Goal: Transaction & Acquisition: Purchase product/service

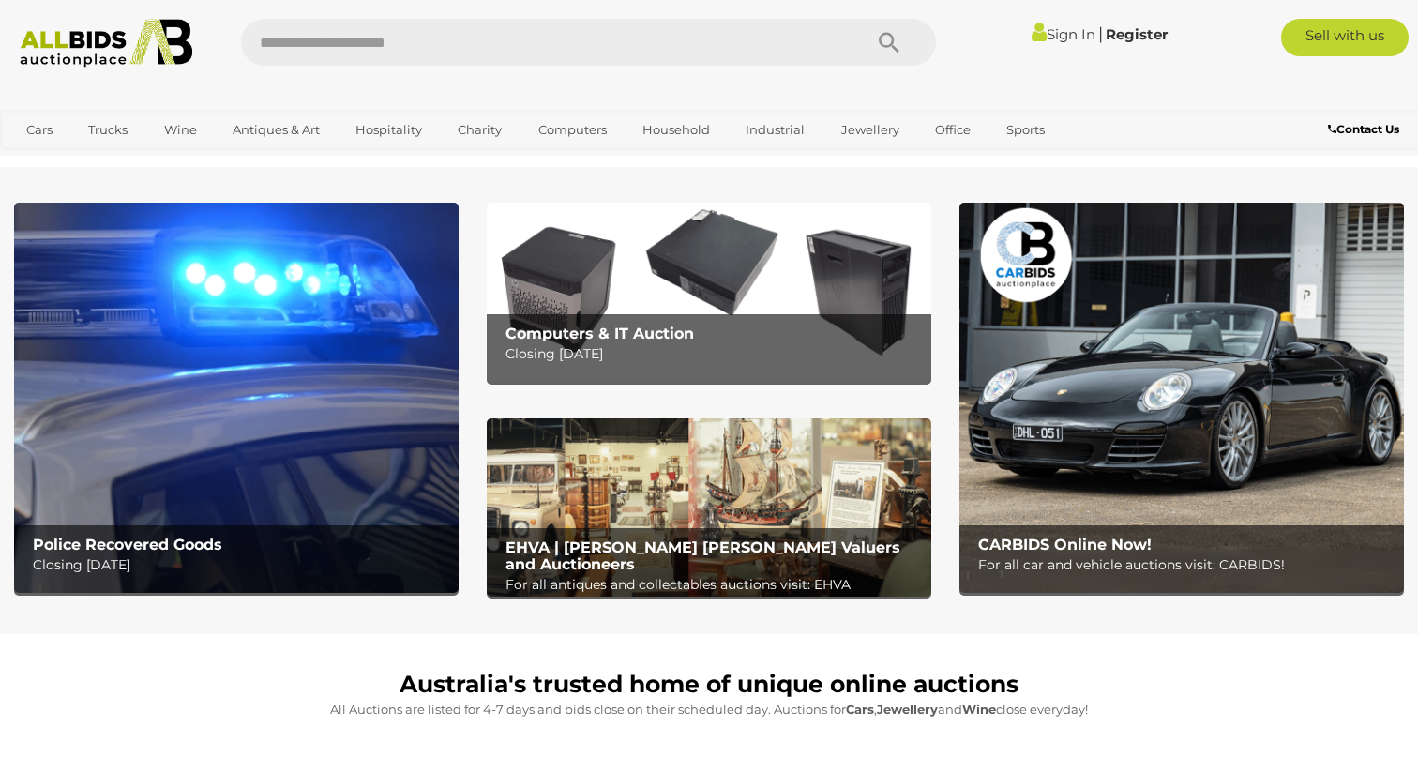
click at [247, 420] on img at bounding box center [236, 397] width 445 height 389
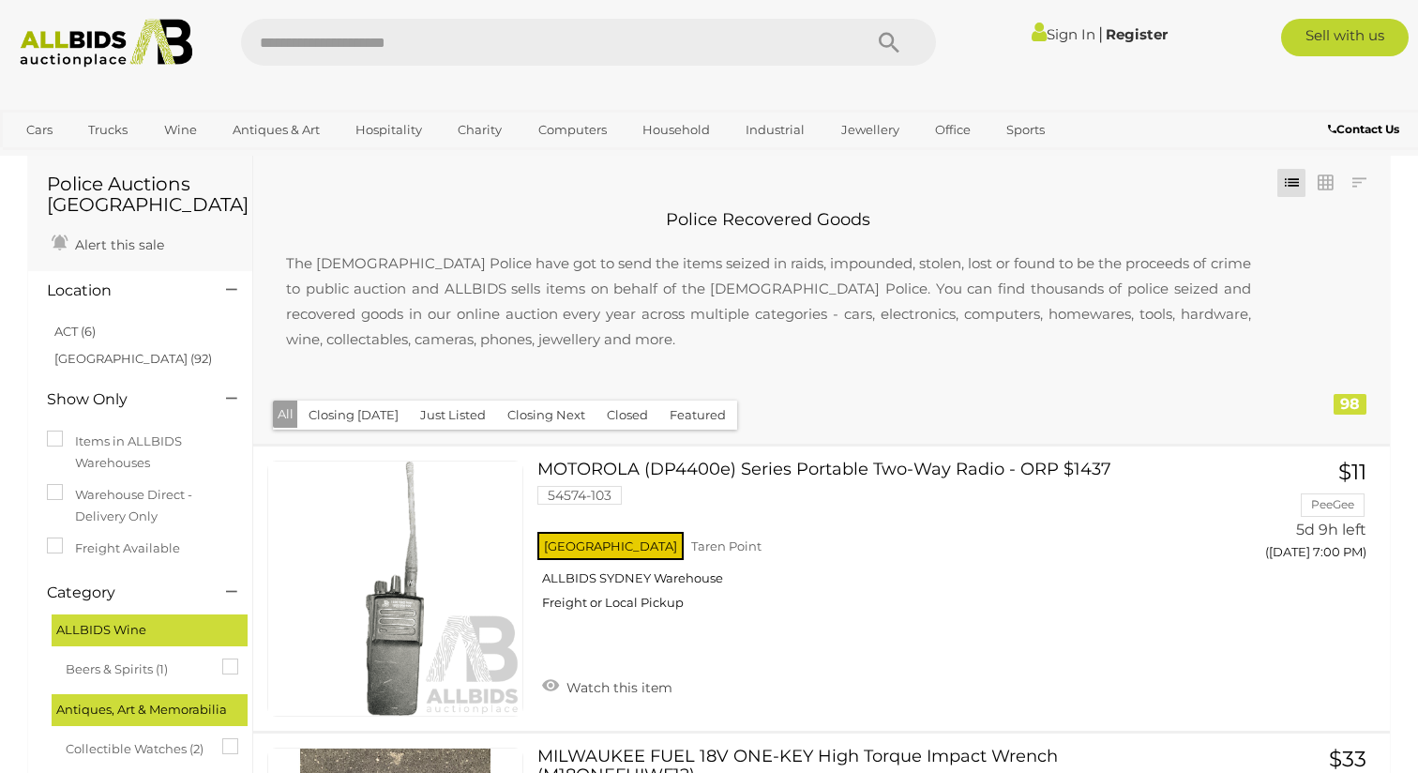
scroll to position [42, 0]
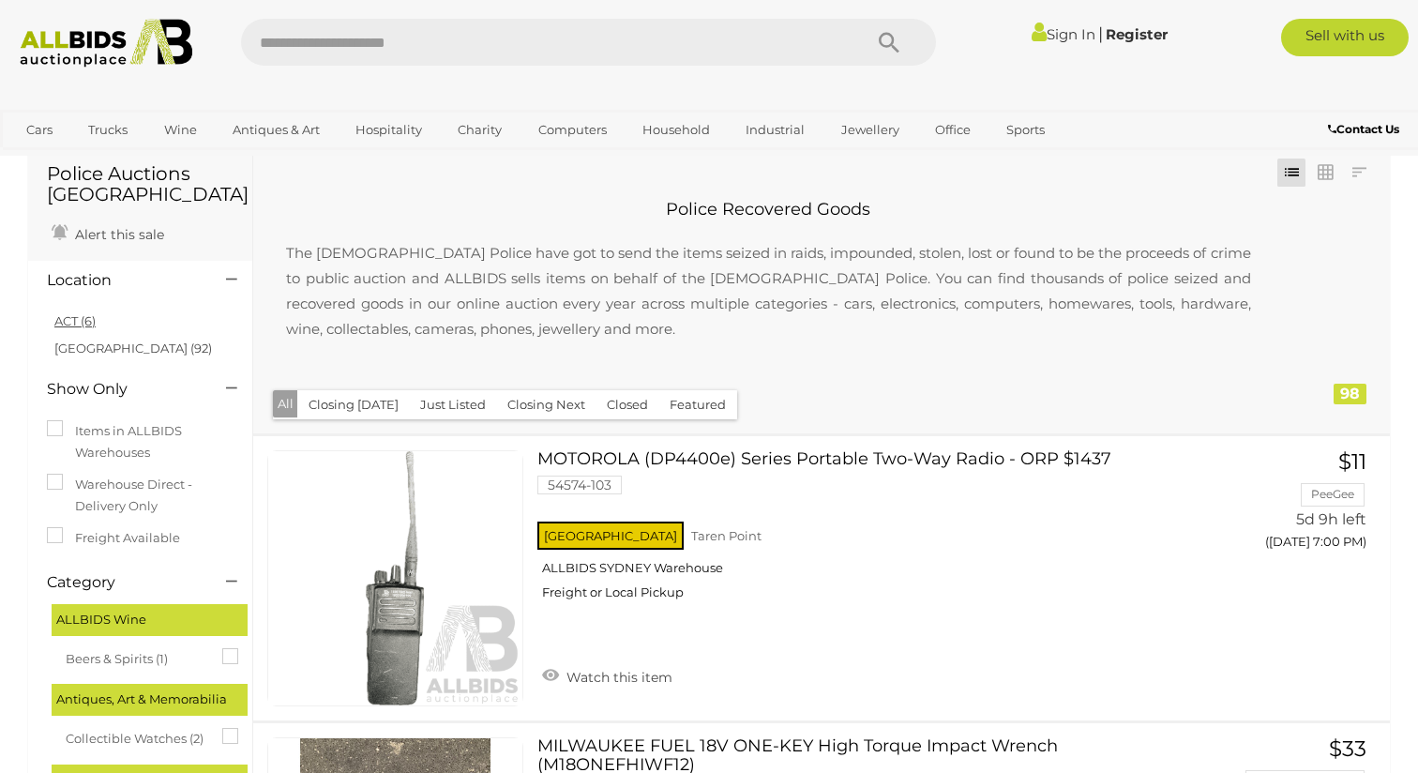
click at [73, 316] on link "ACT (6)" at bounding box center [74, 320] width 41 height 15
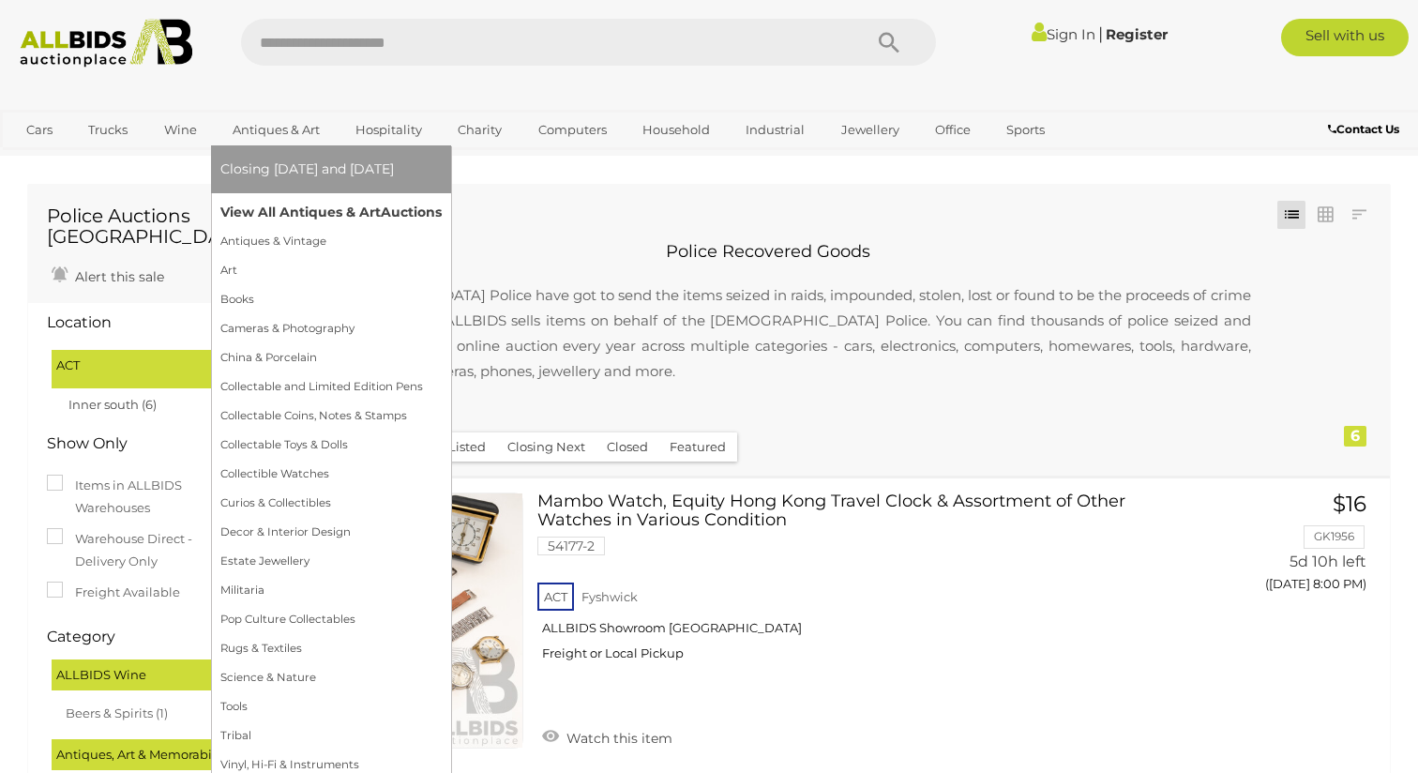
click at [287, 206] on link "View All Antiques & Art Auctions" at bounding box center [330, 212] width 221 height 29
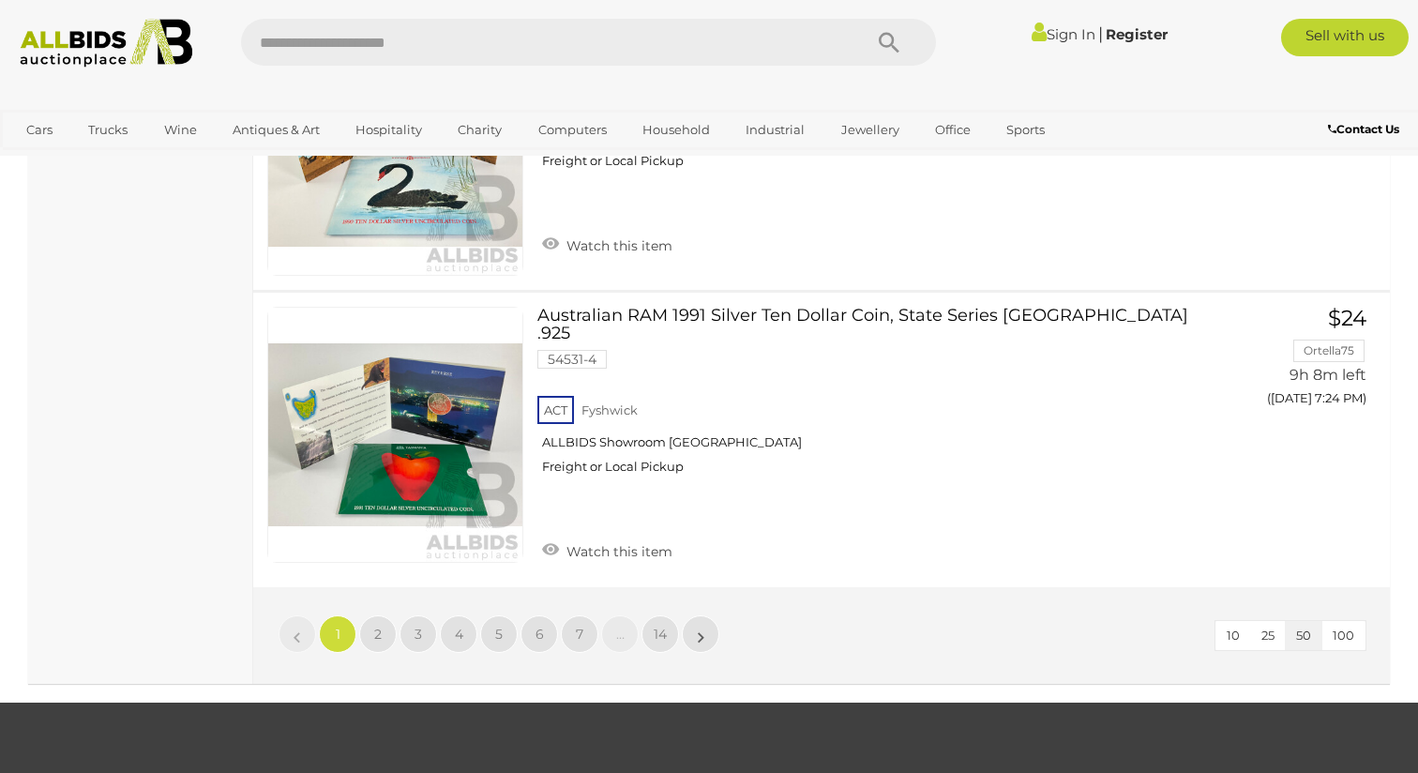
scroll to position [14647, 0]
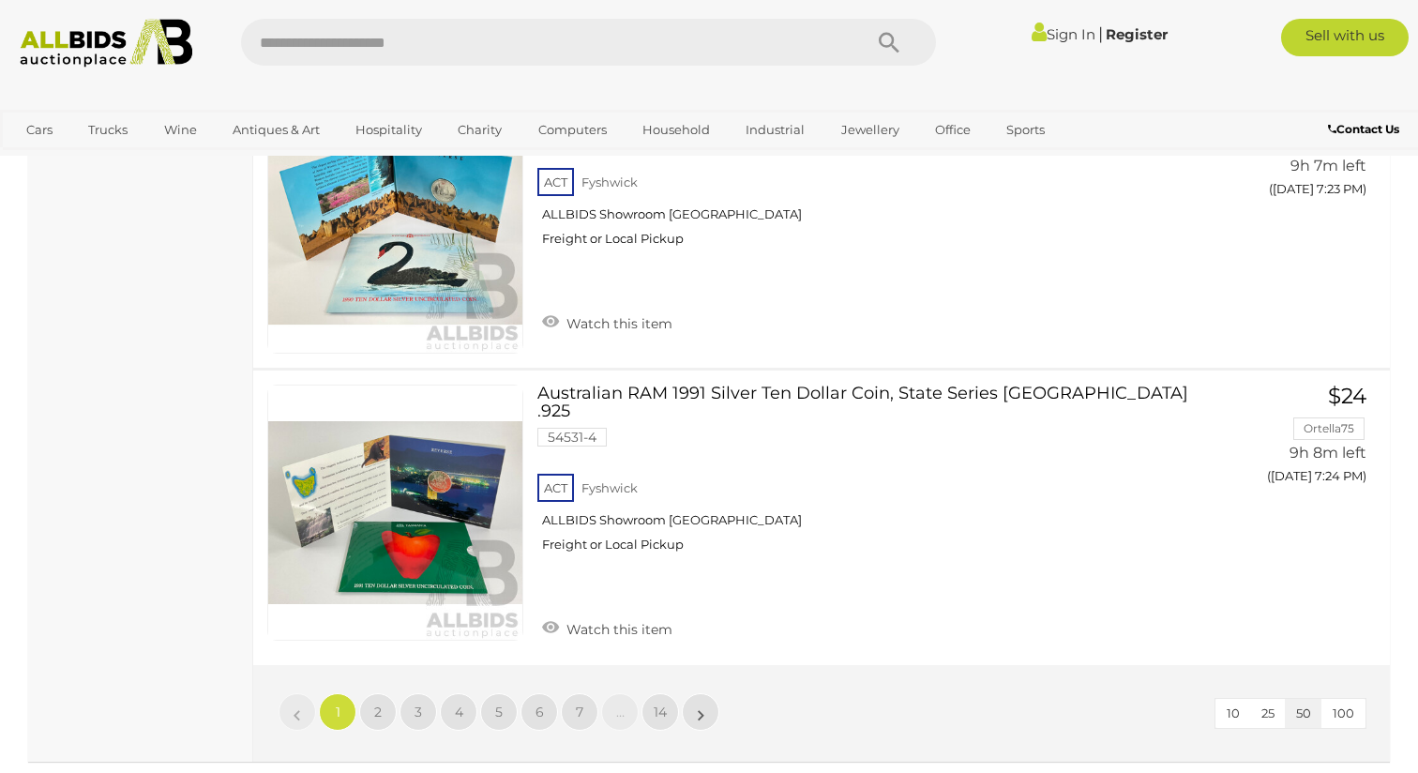
click at [1346, 705] on span "100" at bounding box center [1344, 712] width 22 height 15
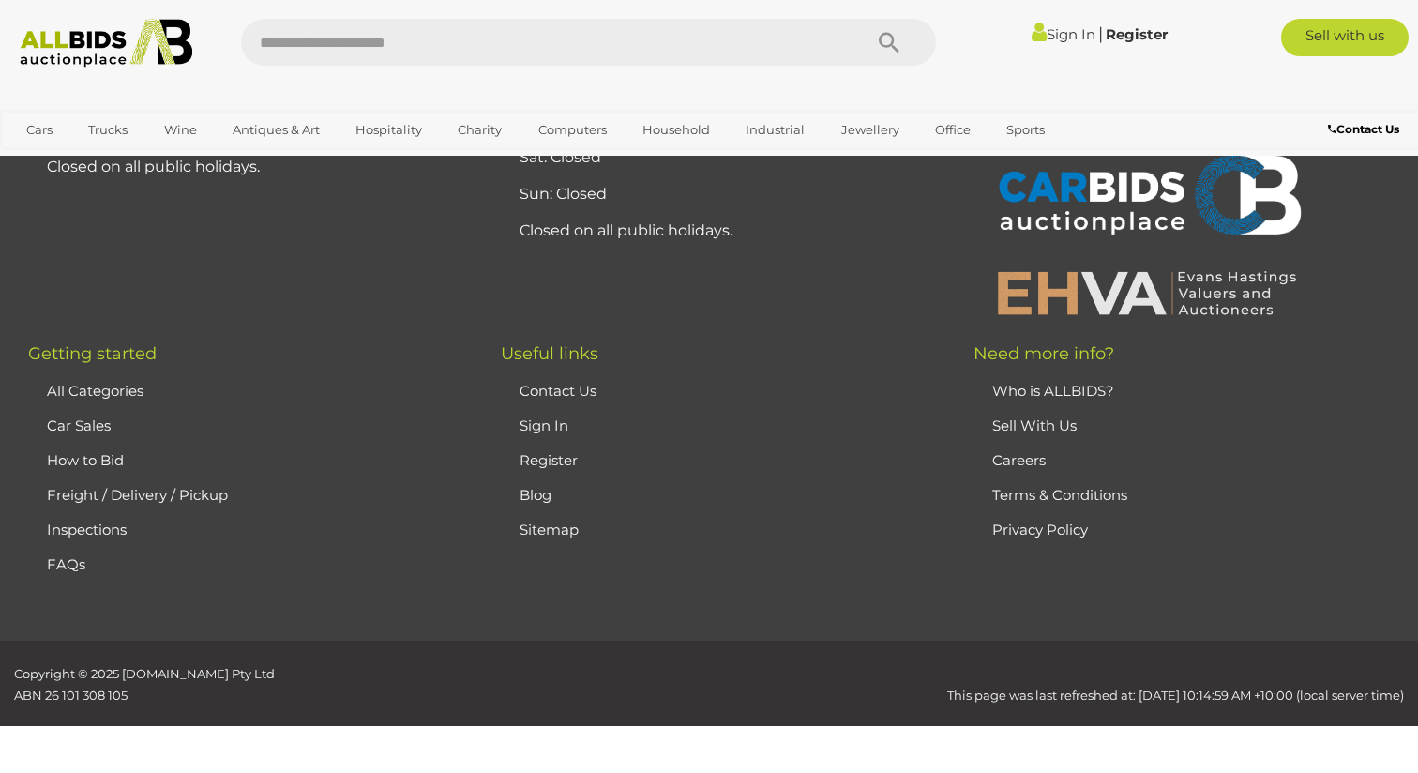
scroll to position [415, 0]
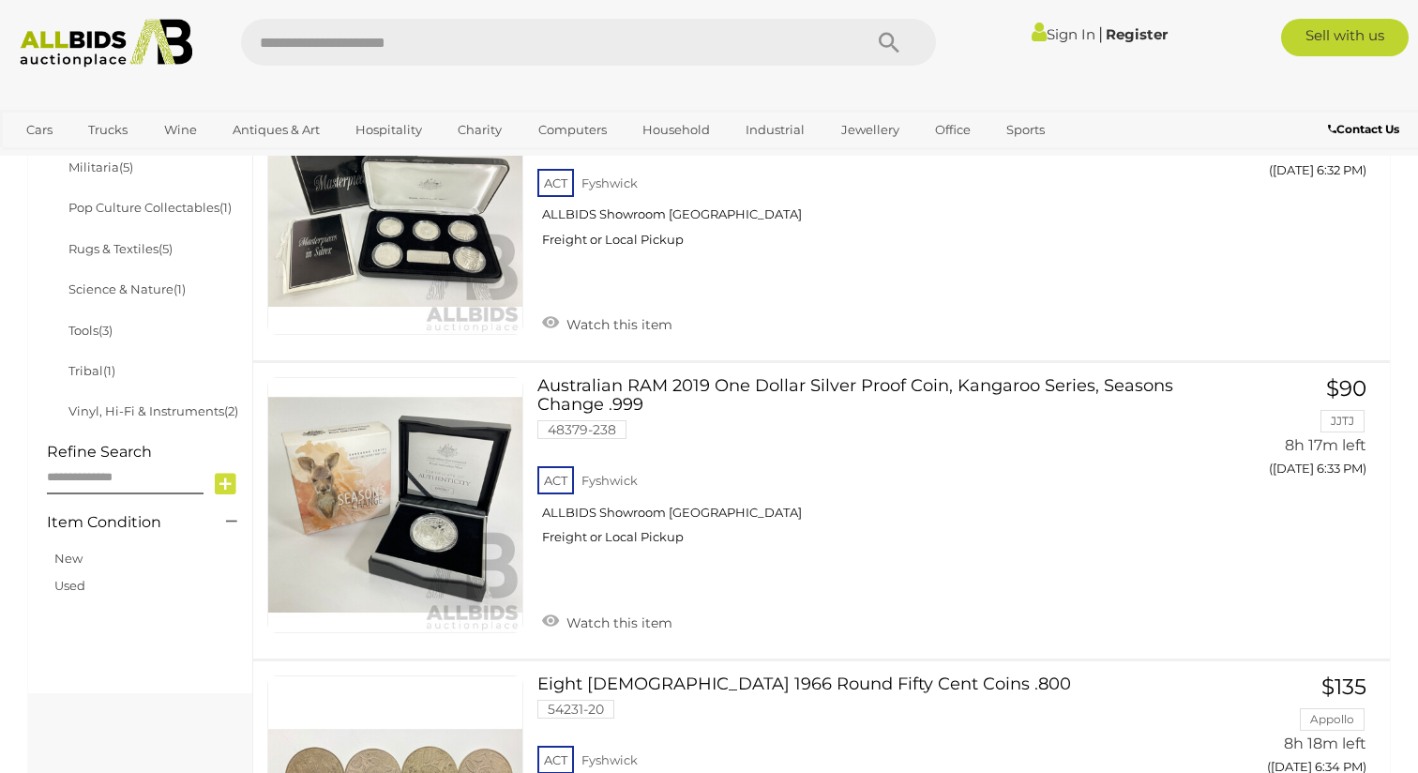
scroll to position [1105, 0]
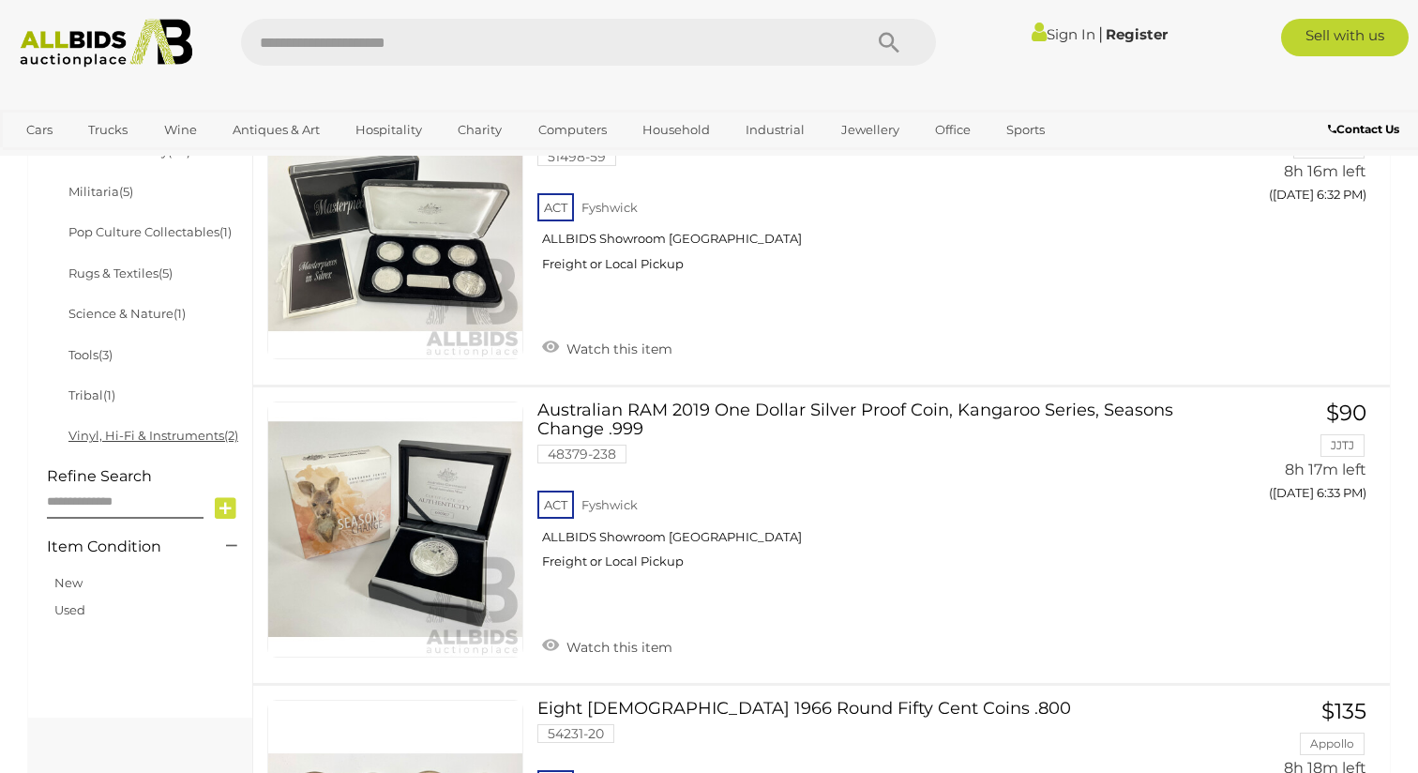
click at [142, 428] on link "Vinyl, Hi-Fi & Instruments (2)" at bounding box center [153, 435] width 170 height 15
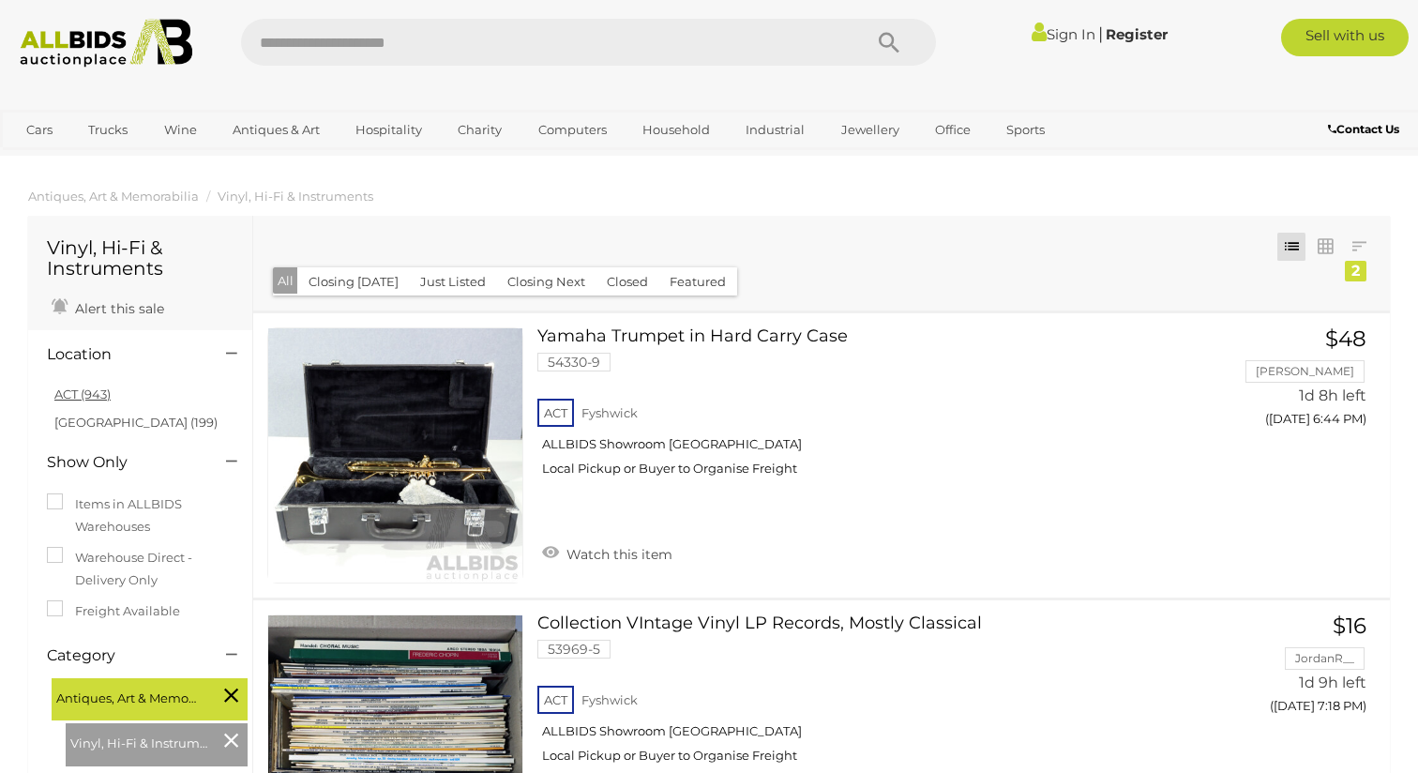
click at [91, 390] on link "ACT (943)" at bounding box center [82, 393] width 56 height 15
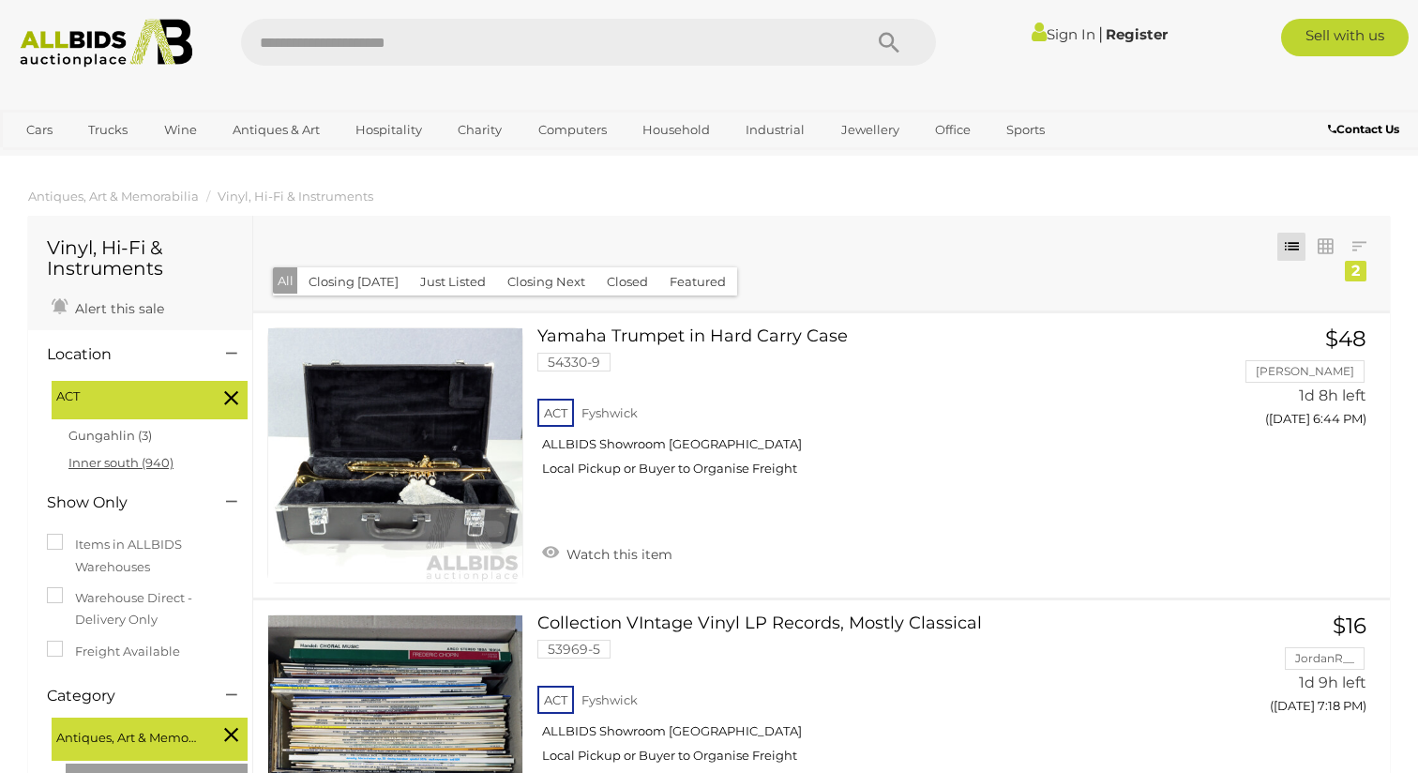
click at [117, 455] on link "Inner south (940)" at bounding box center [120, 462] width 105 height 15
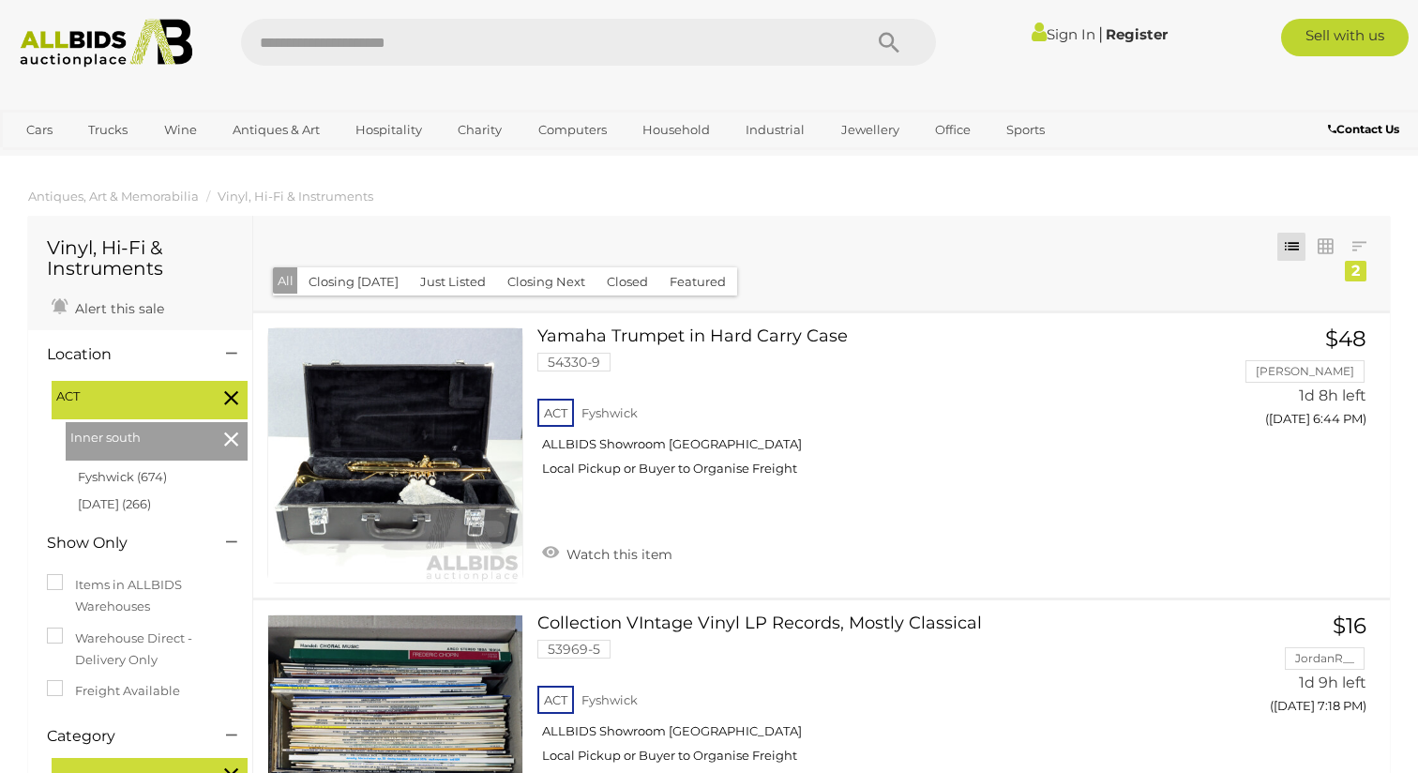
click at [270, 38] on input "text" at bounding box center [542, 42] width 602 height 47
type input "***"
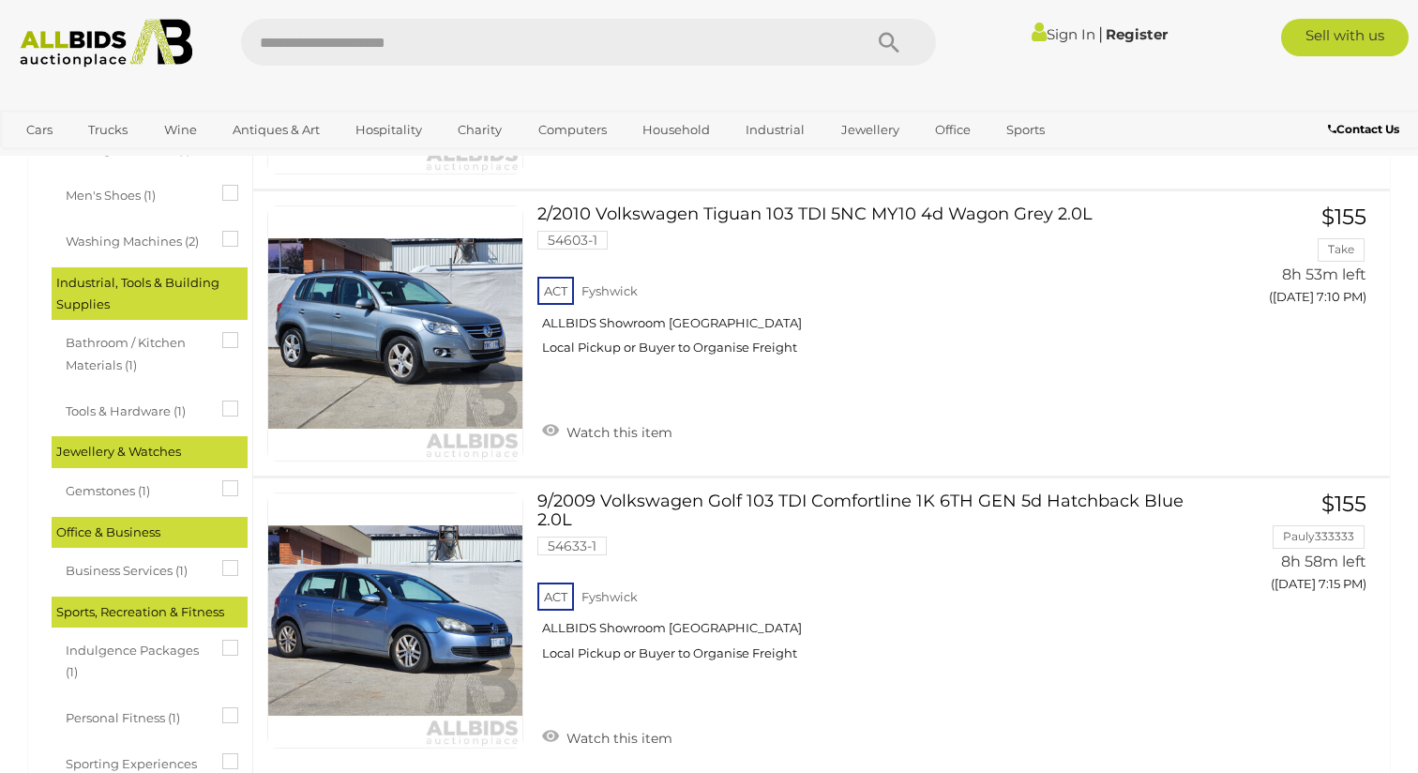
scroll to position [1387, 0]
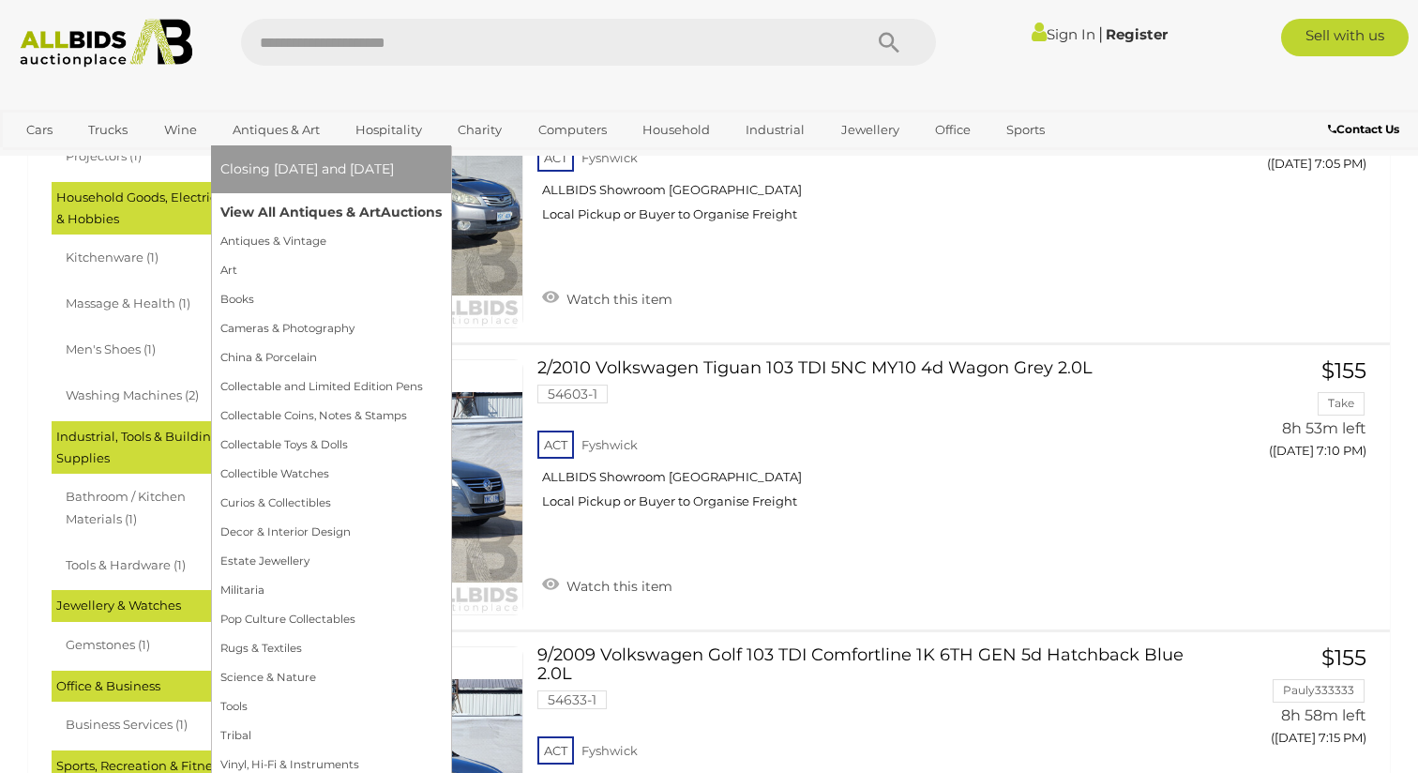
click at [297, 208] on link "View All Antiques & Art Auctions" at bounding box center [330, 212] width 221 height 29
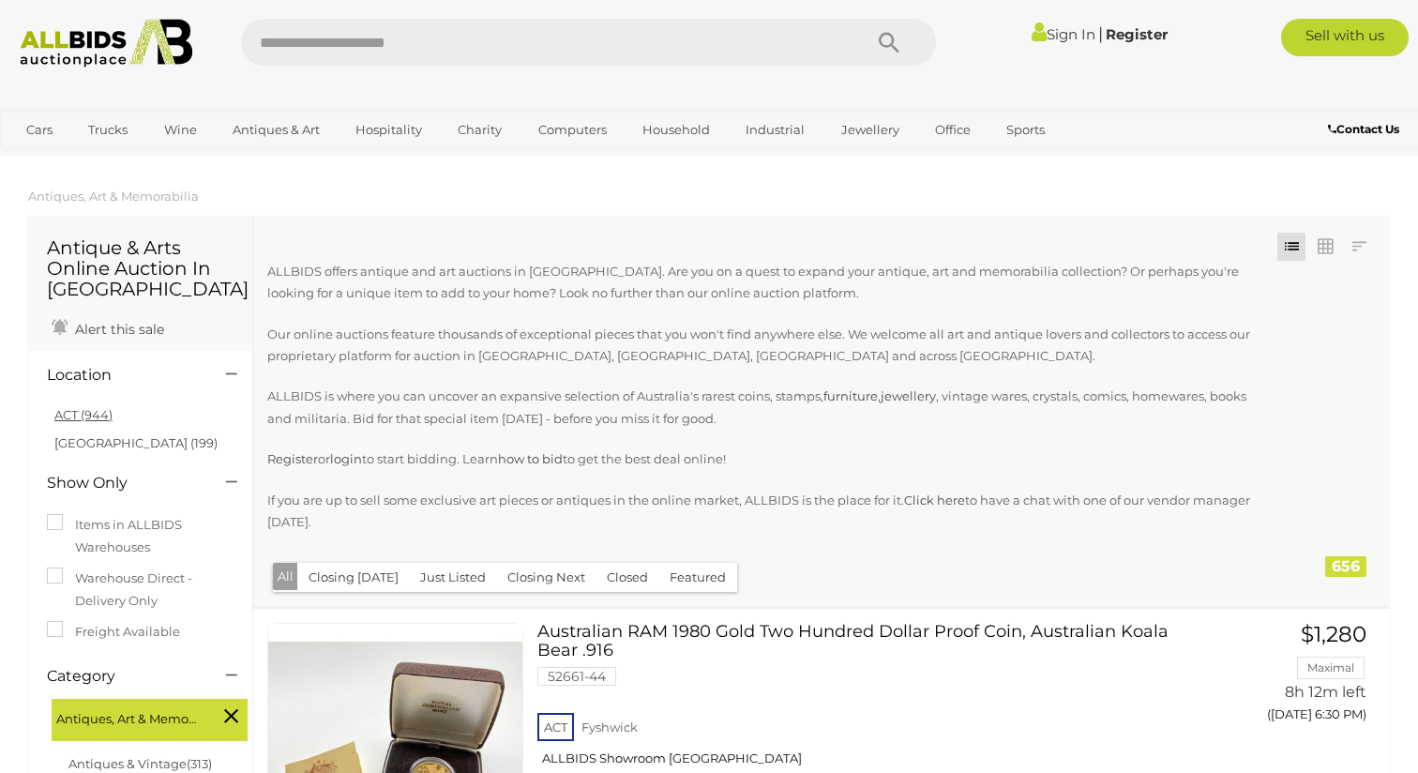
click at [89, 410] on link "ACT (944)" at bounding box center [83, 414] width 58 height 15
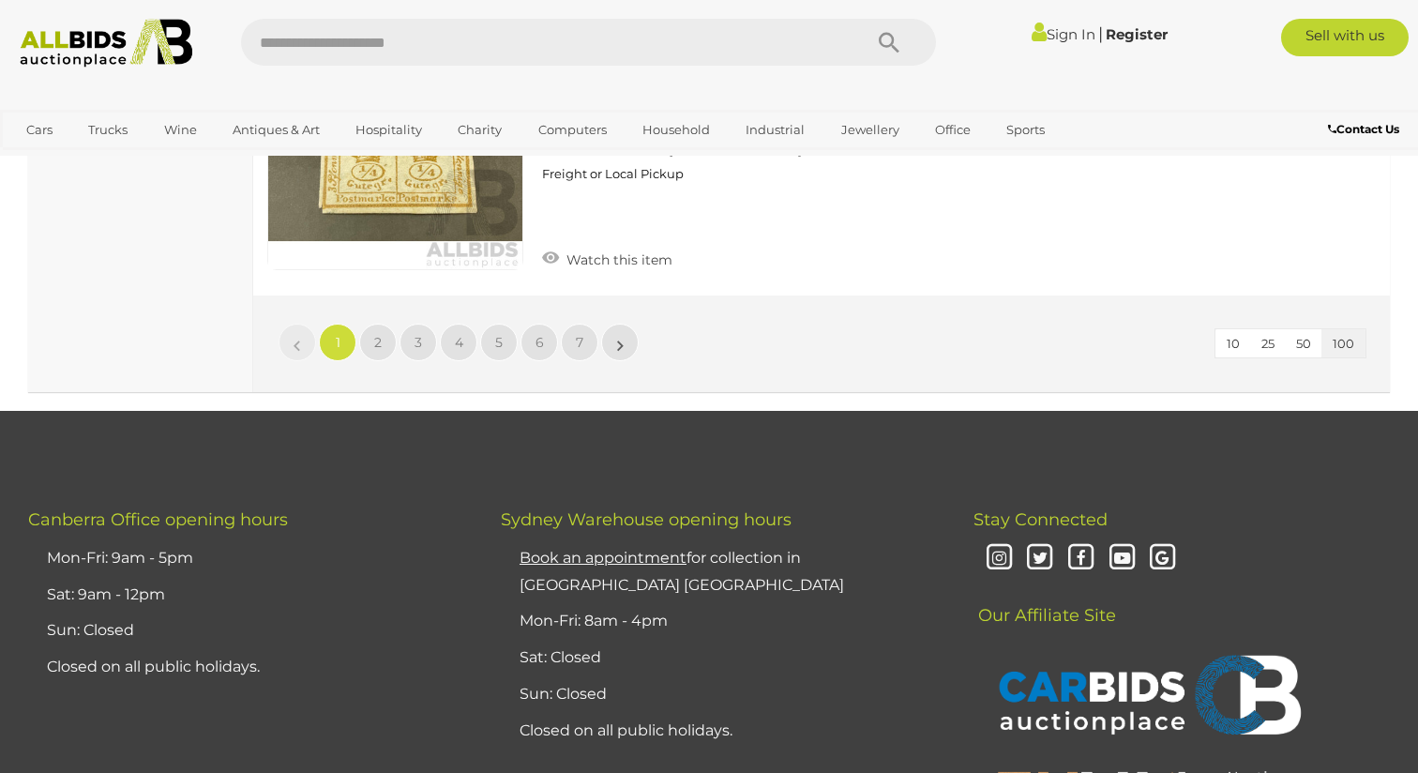
scroll to position [29259, 0]
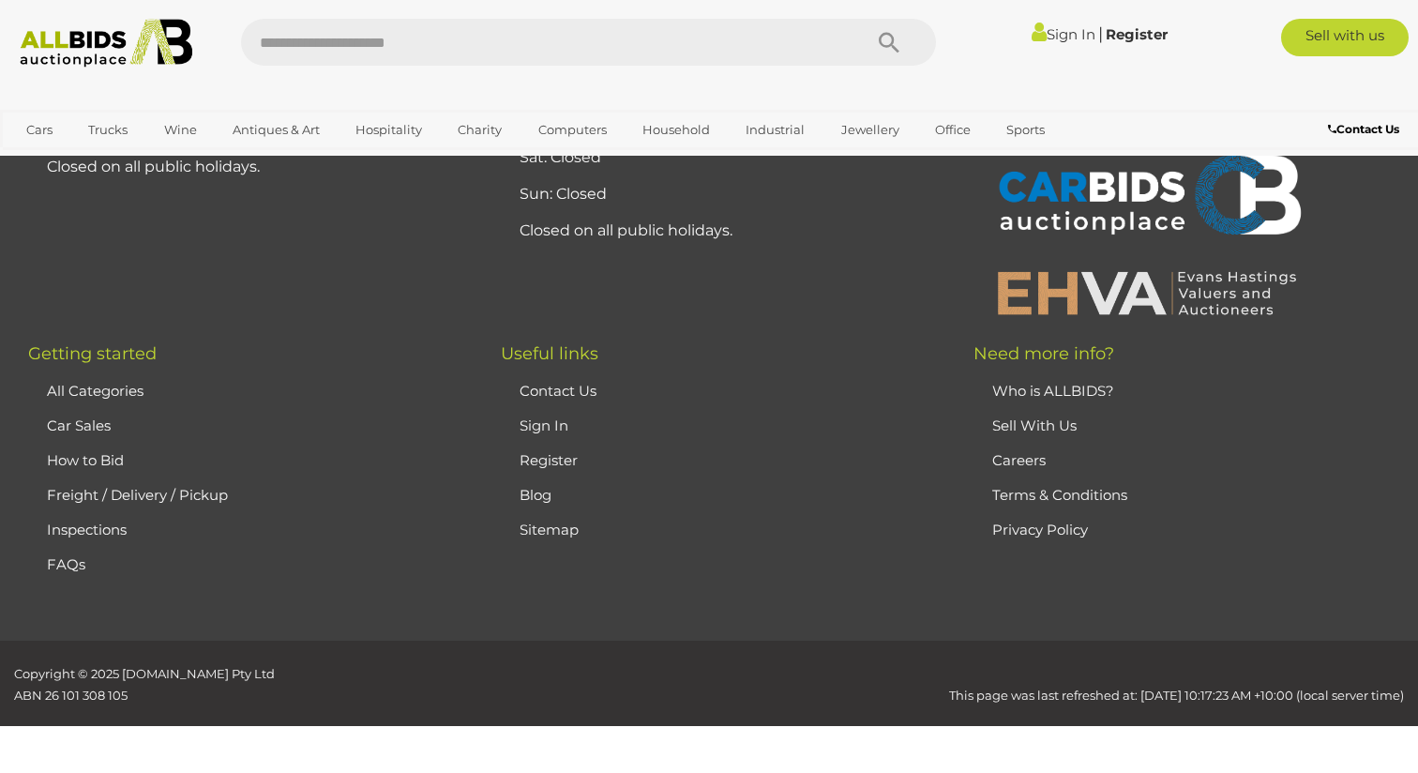
scroll to position [415, 0]
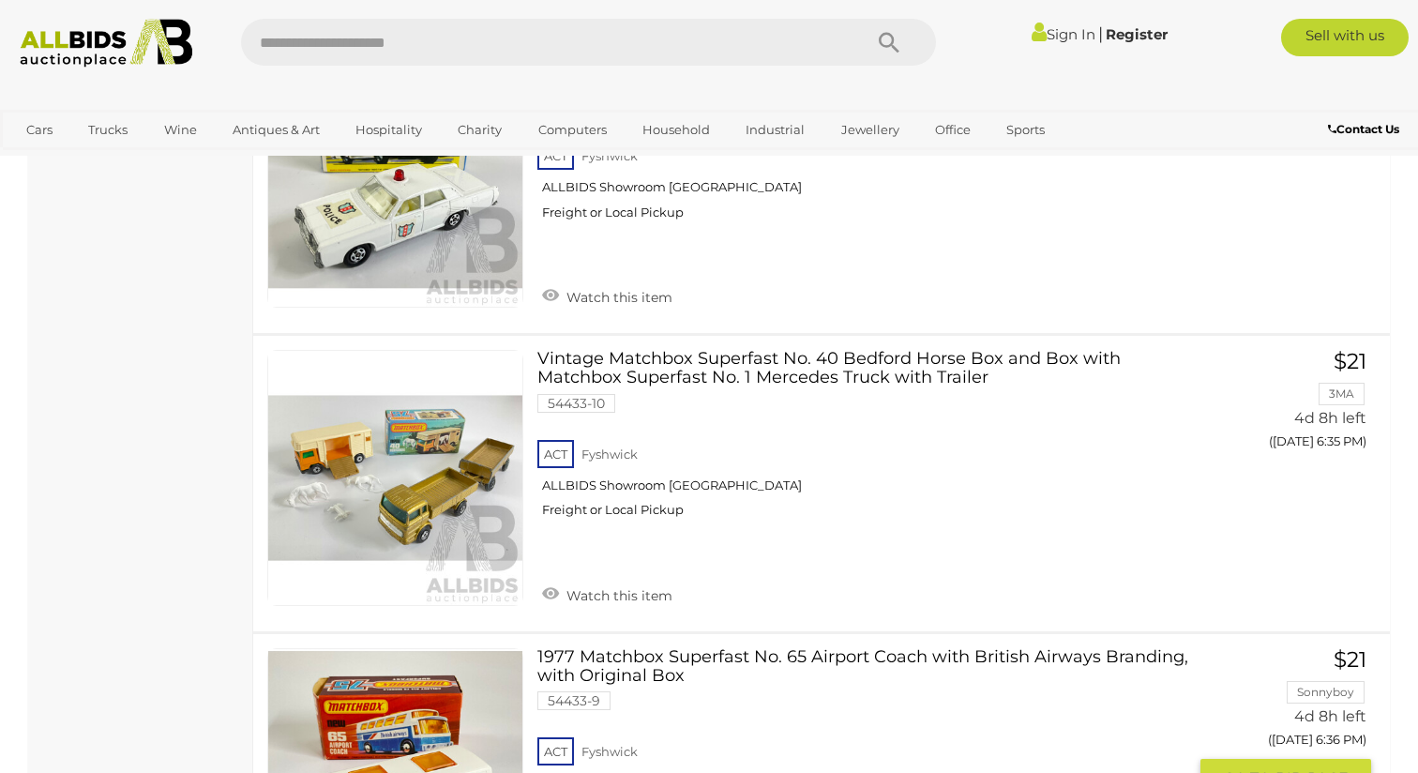
scroll to position [29345, 0]
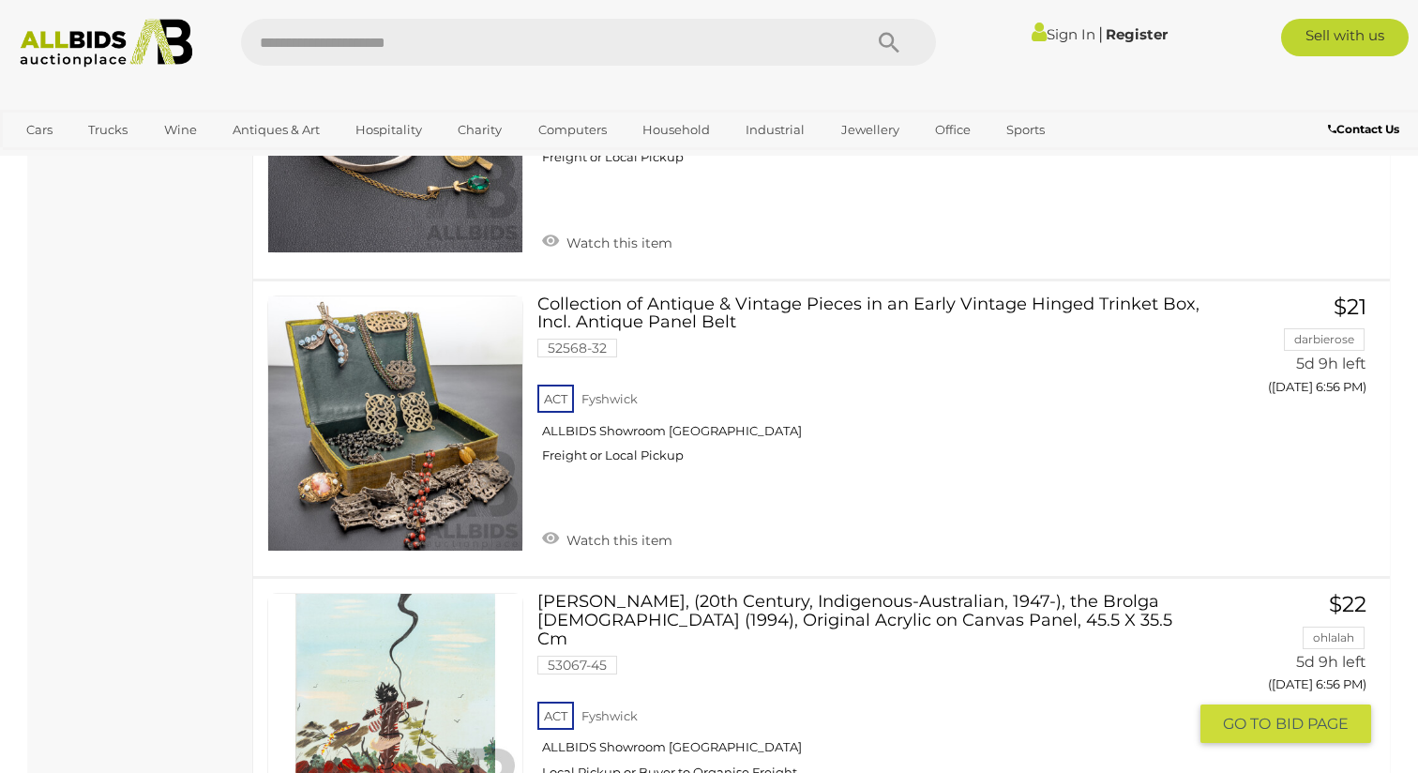
scroll to position [22511, 0]
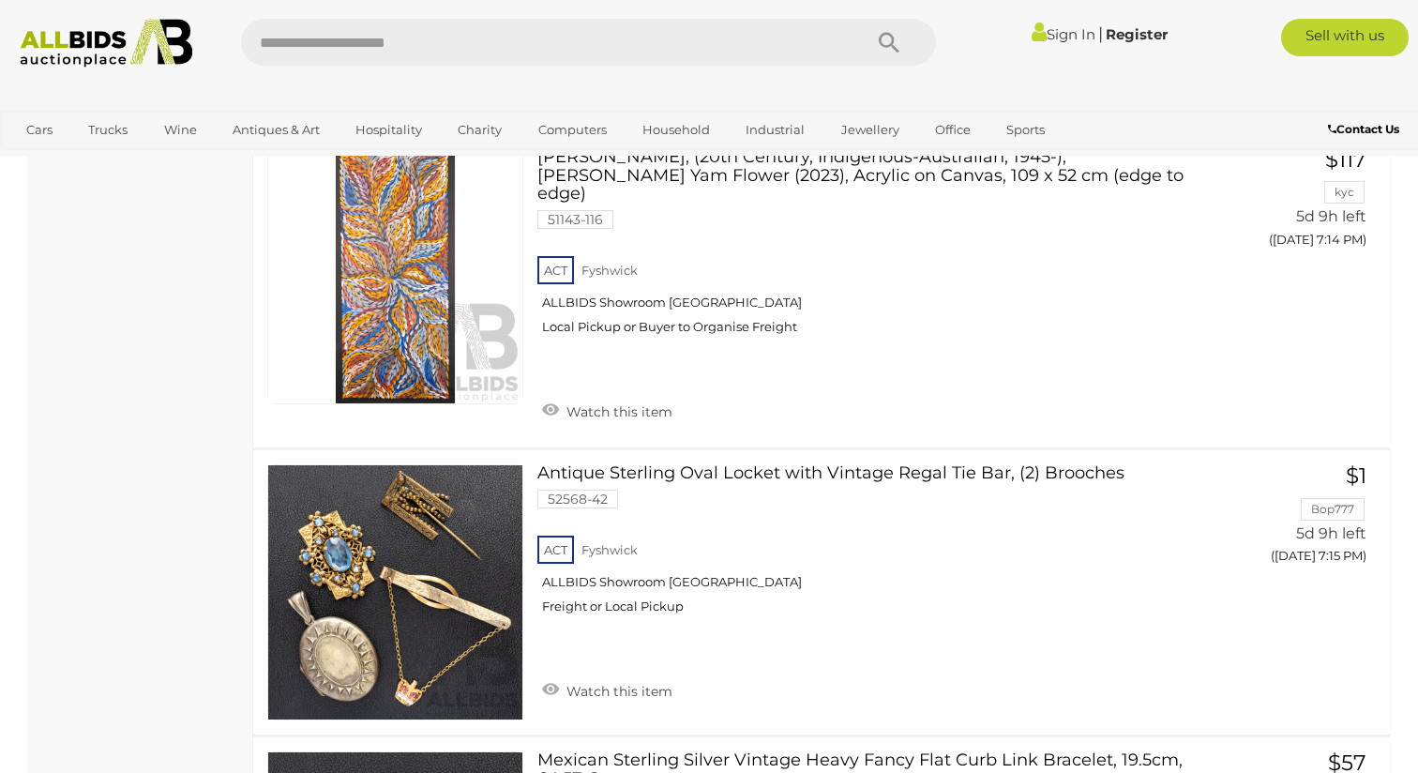
scroll to position [29408, 0]
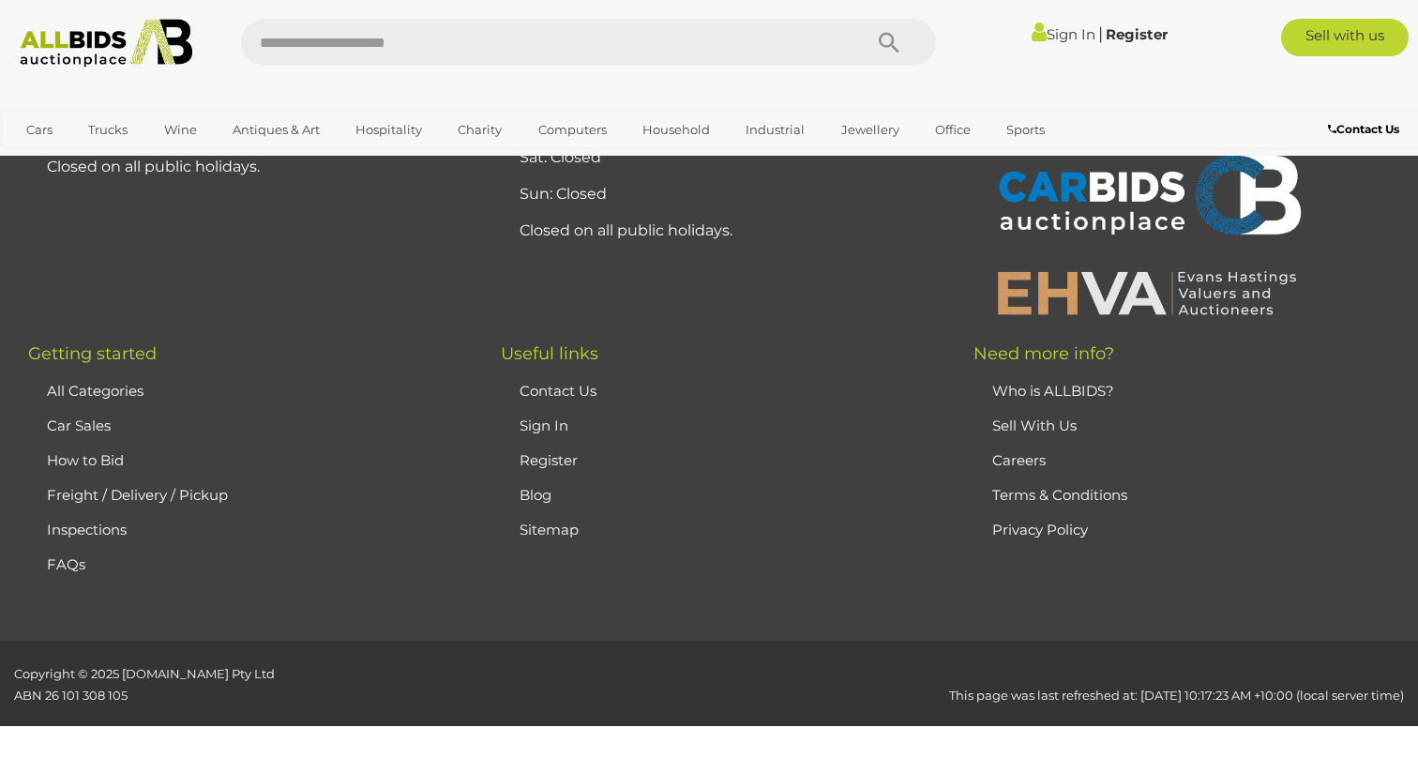
scroll to position [415, 0]
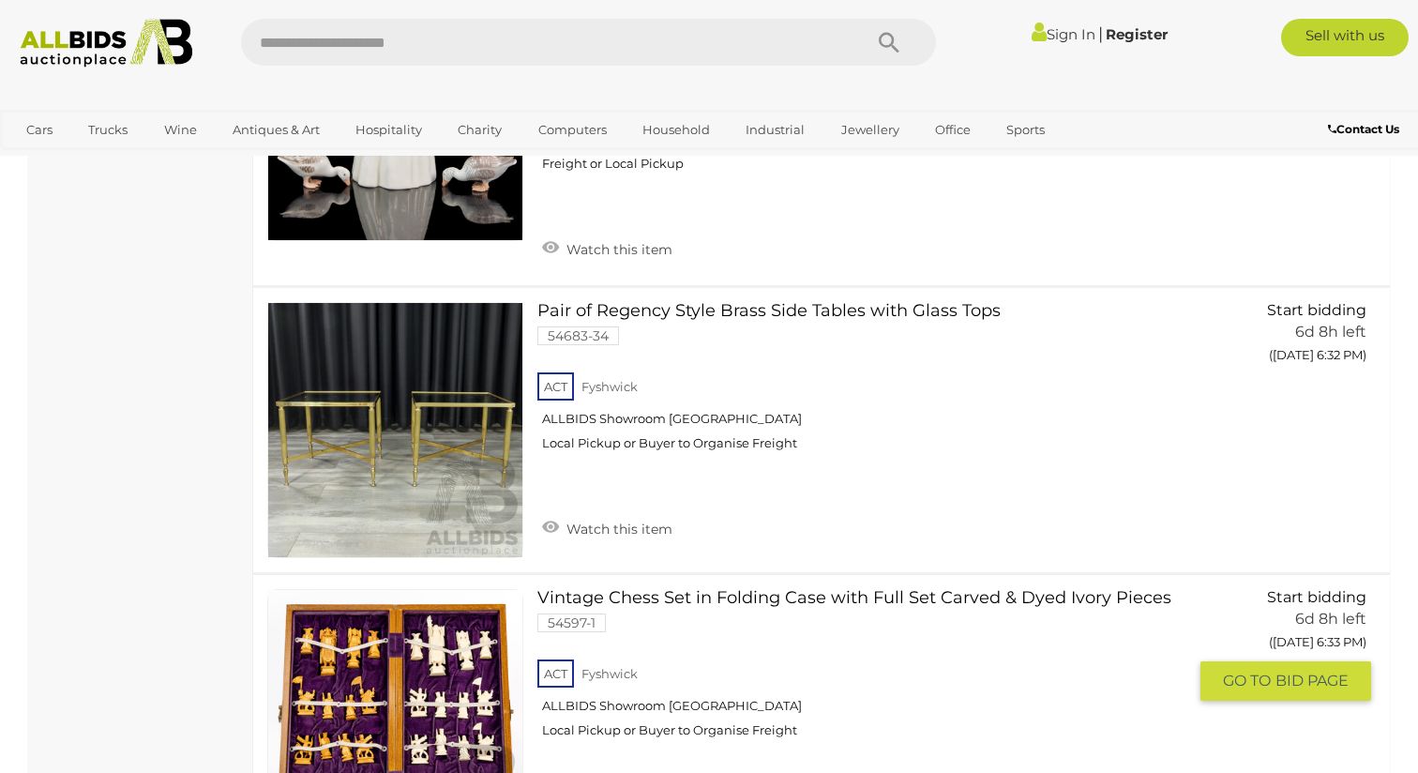
scroll to position [26666, 0]
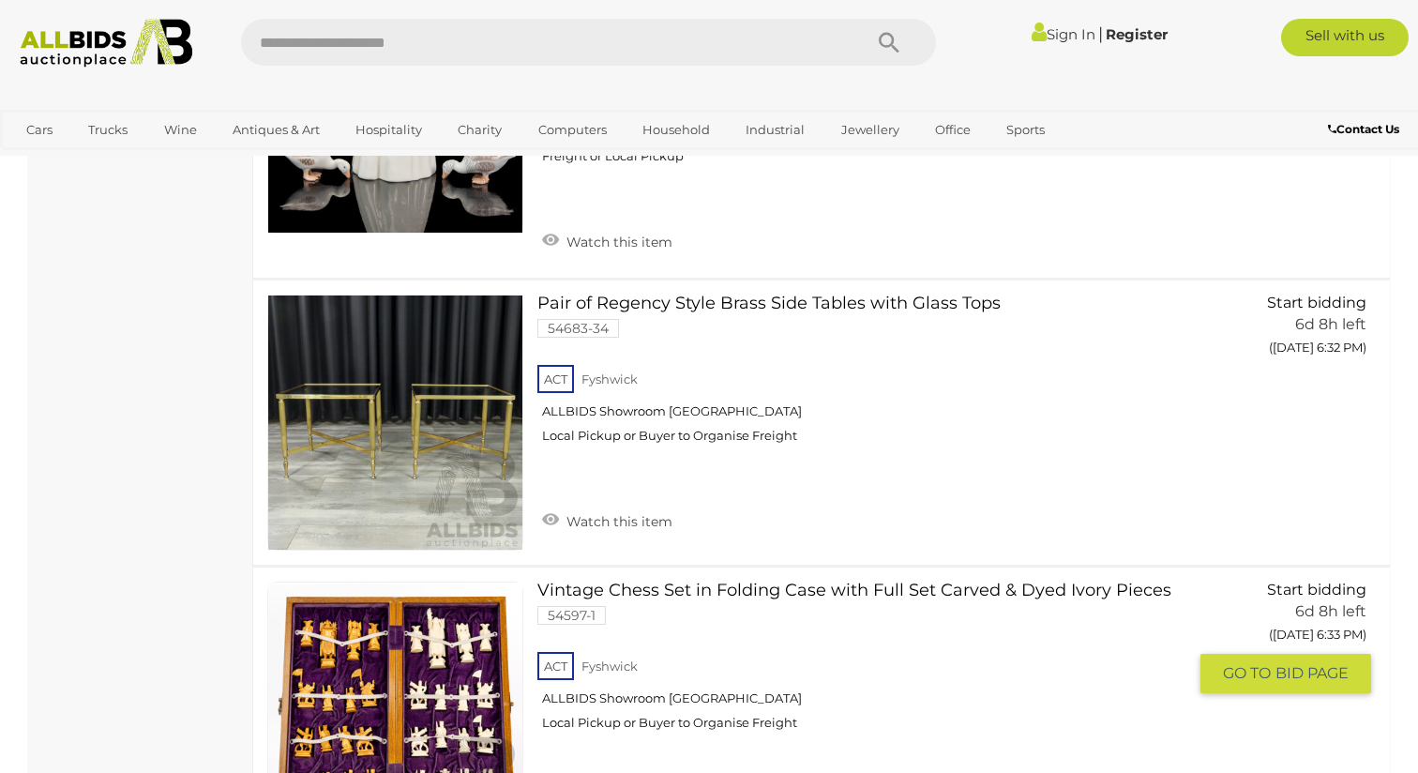
click at [374, 581] on link at bounding box center [395, 709] width 256 height 256
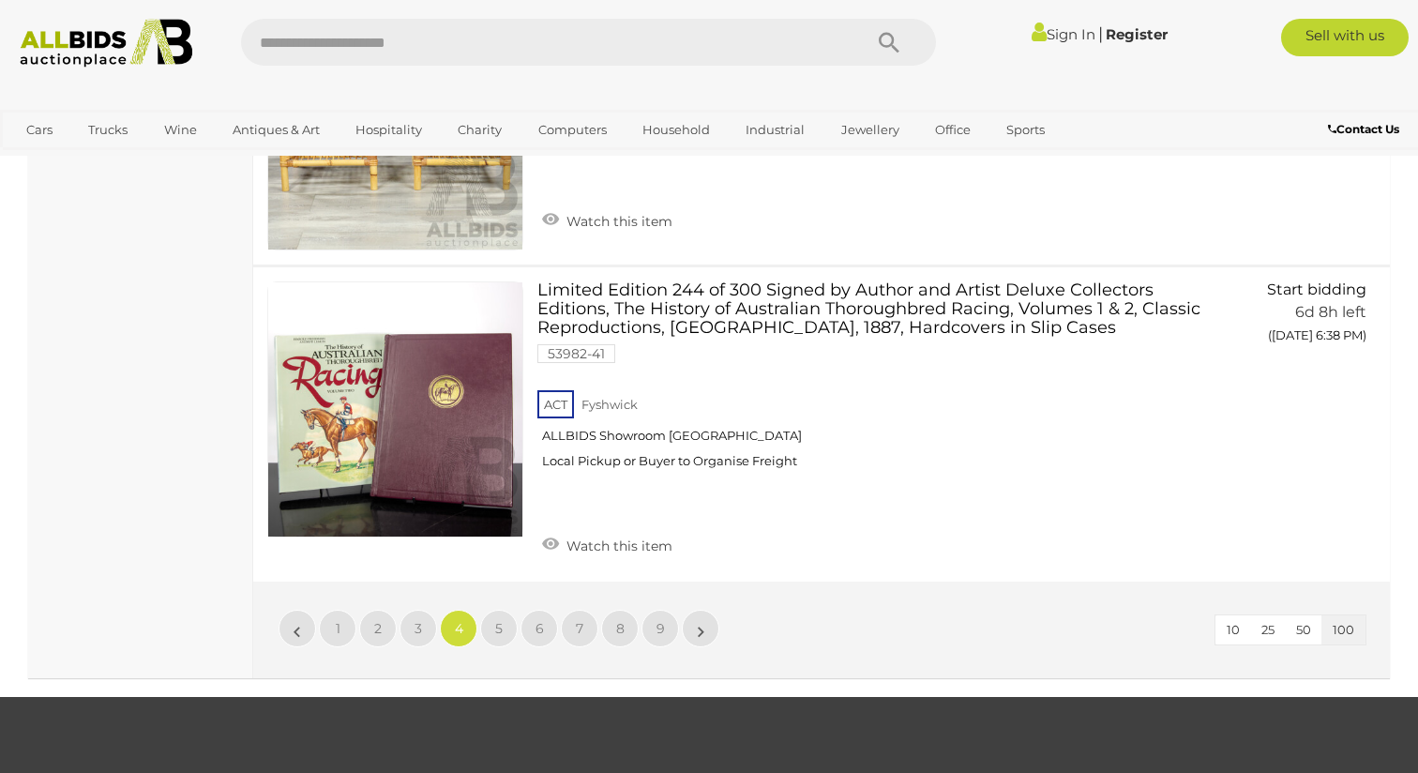
scroll to position [29905, 0]
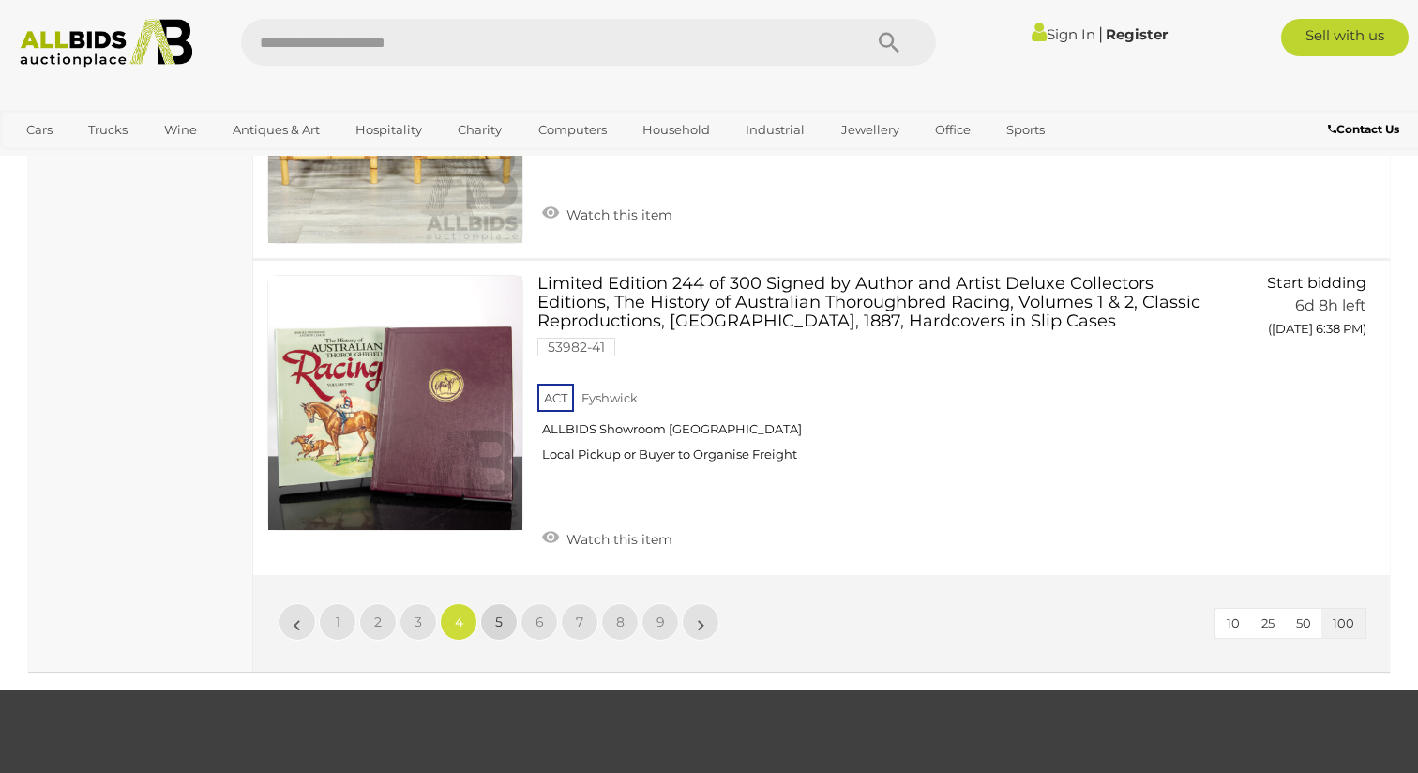
click at [501, 613] on span "5" at bounding box center [499, 621] width 8 height 17
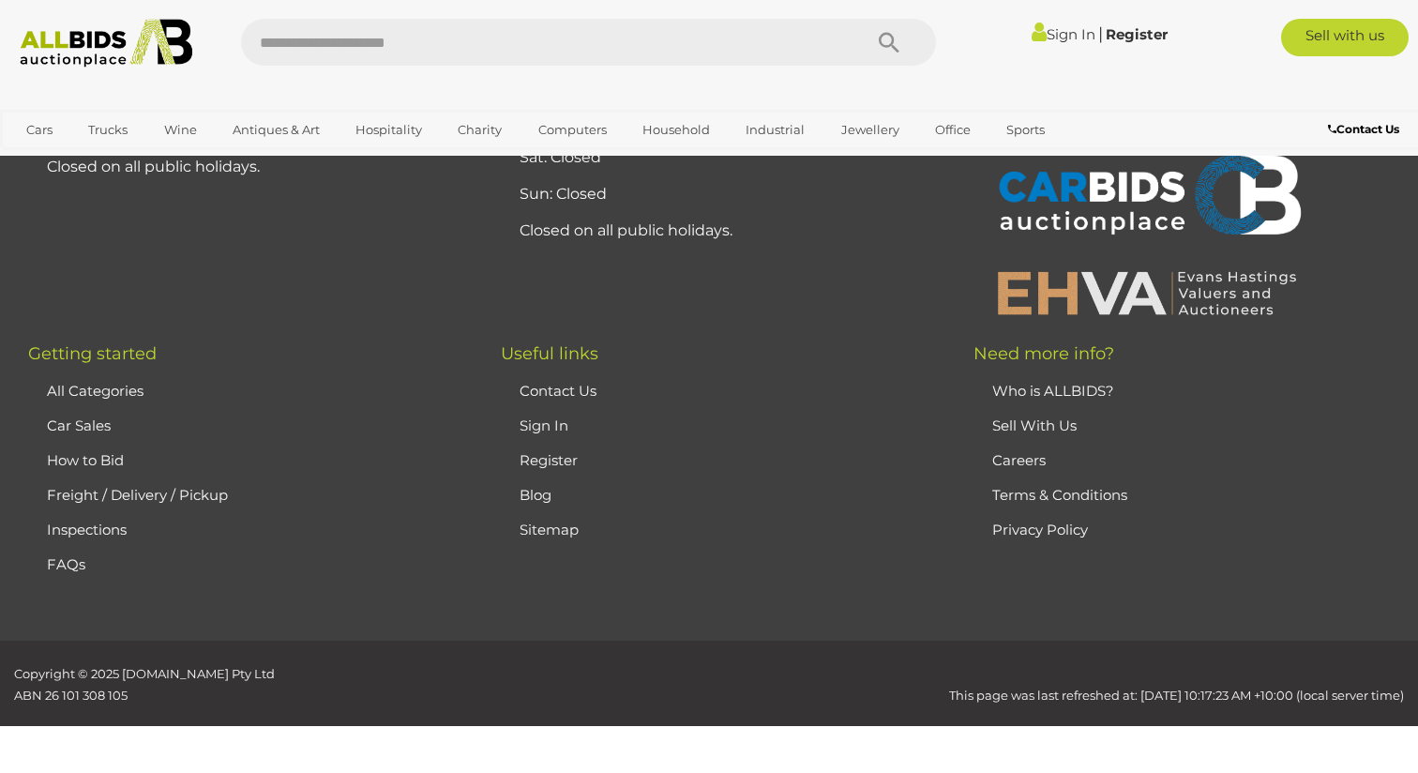
scroll to position [415, 0]
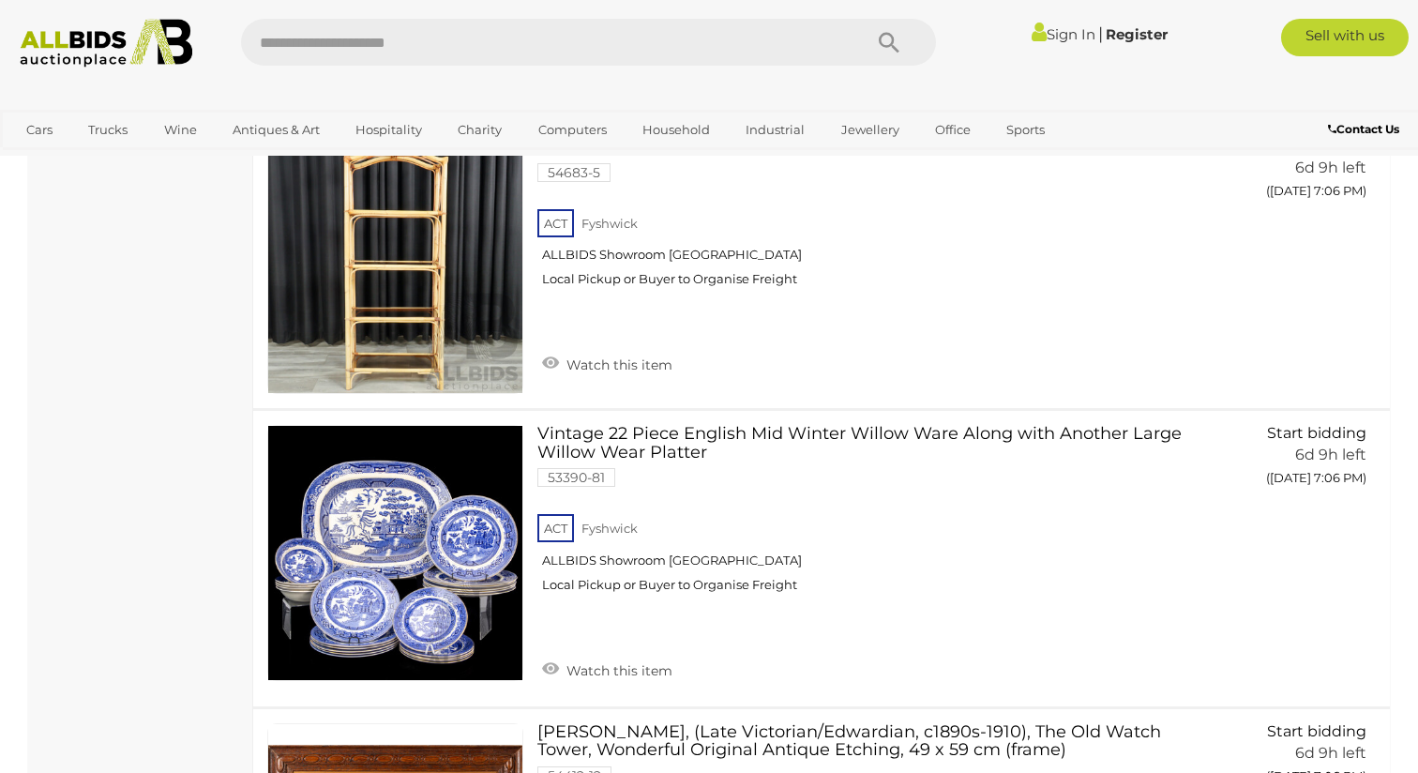
scroll to position [18397, 0]
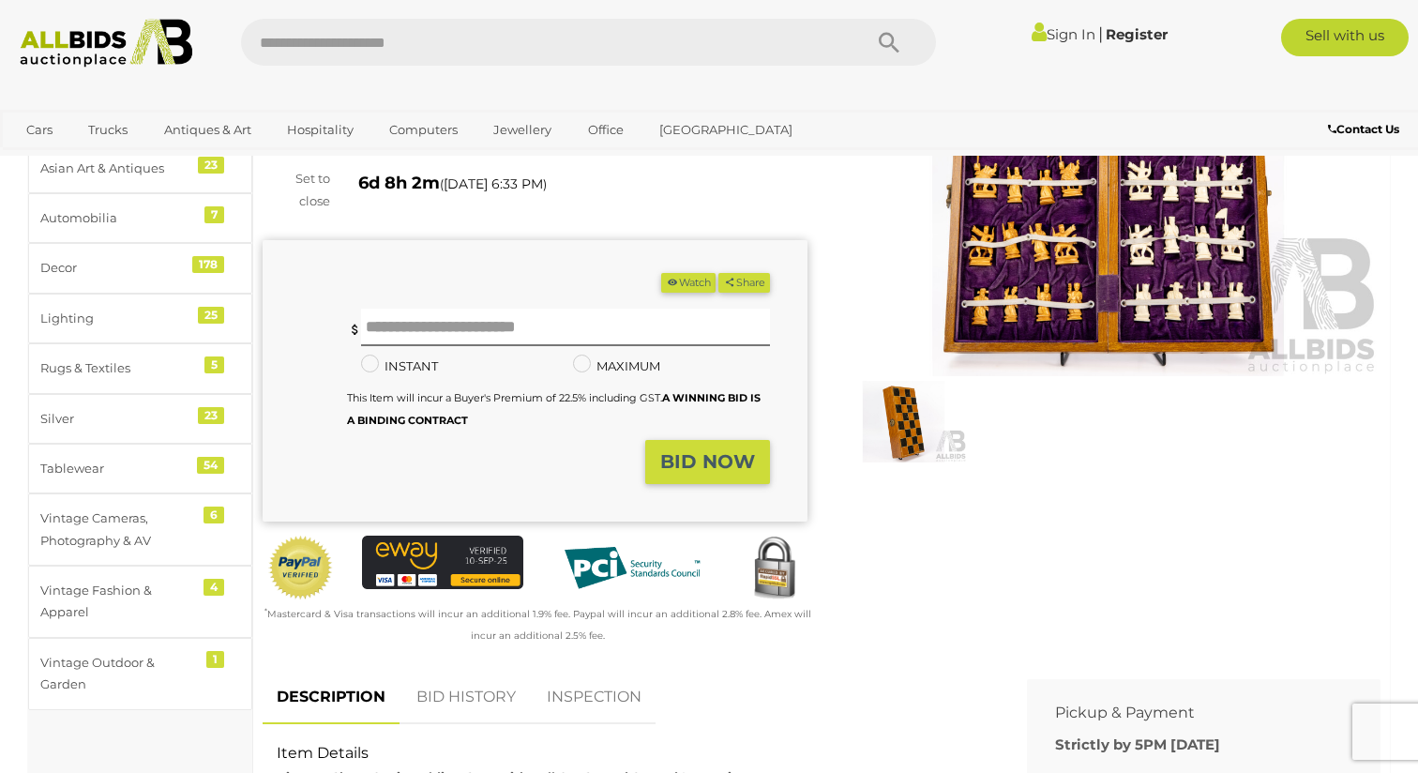
scroll to position [208, 0]
click at [466, 686] on link "BID HISTORY" at bounding box center [466, 698] width 128 height 55
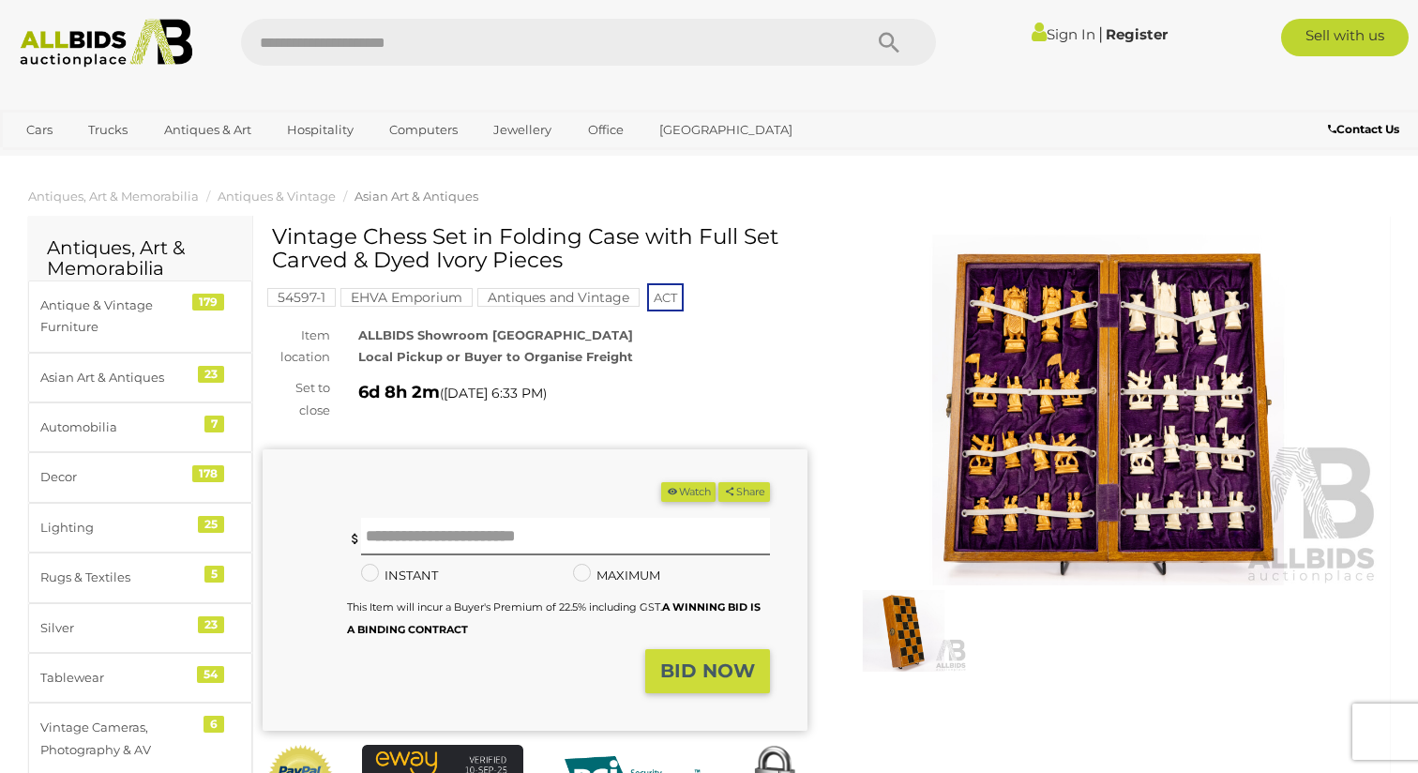
scroll to position [0, 0]
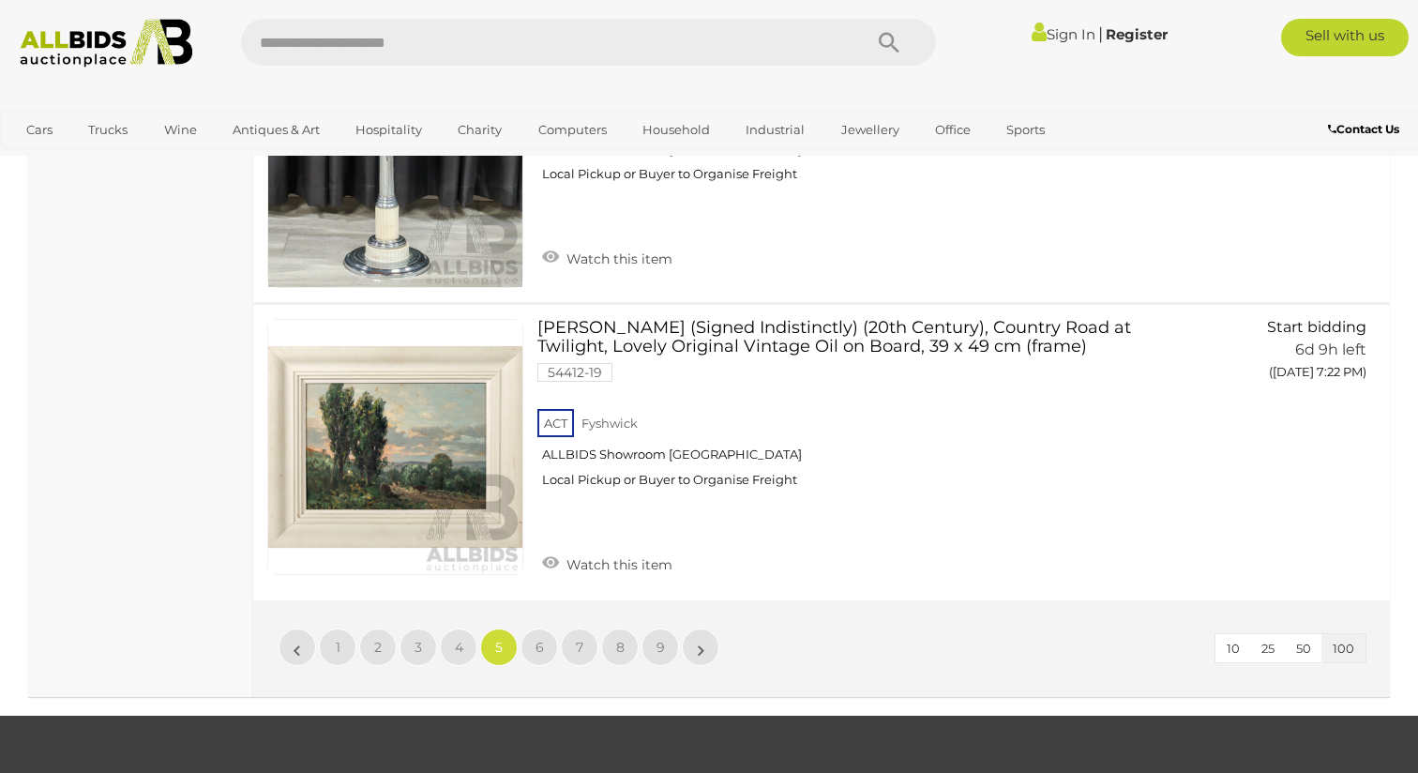
scroll to position [29337, 0]
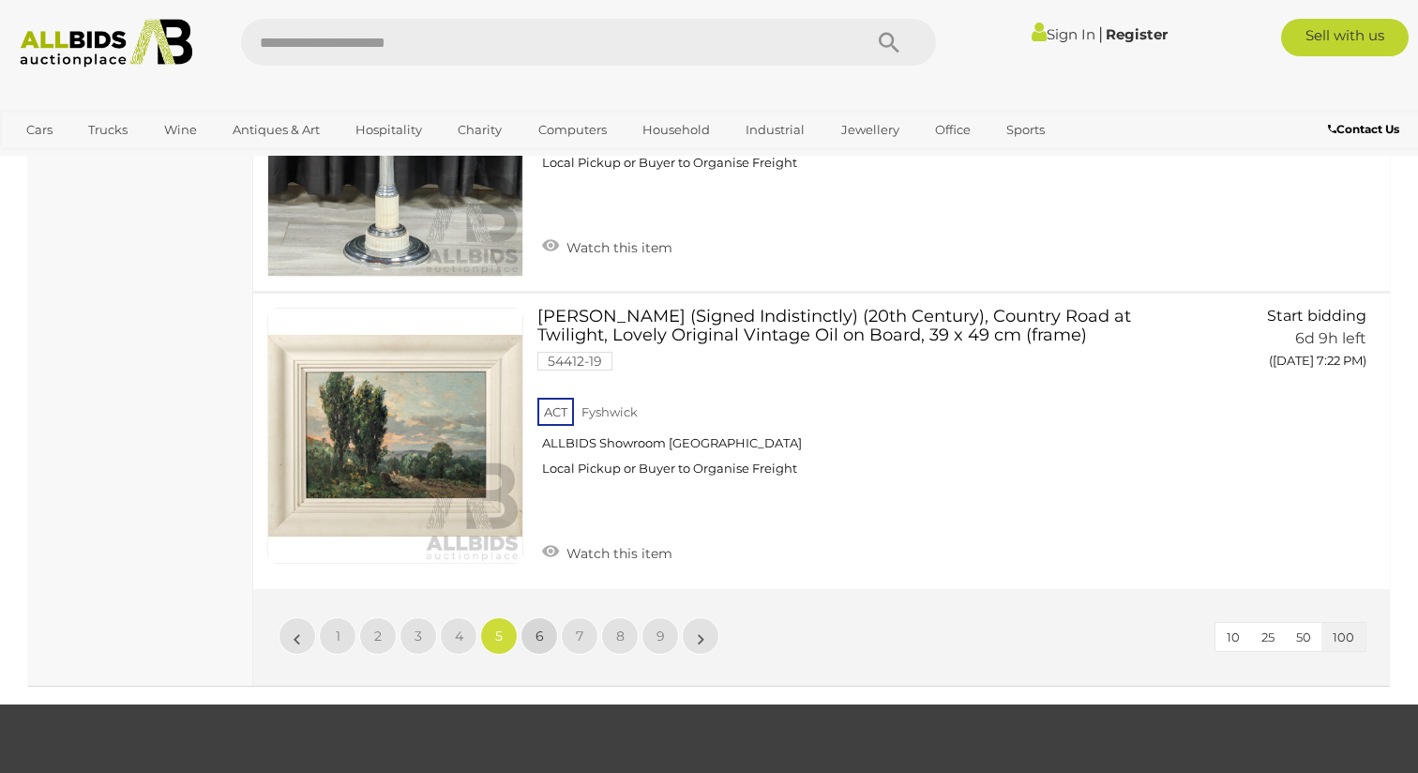
click at [538, 627] on span "6" at bounding box center [540, 635] width 8 height 17
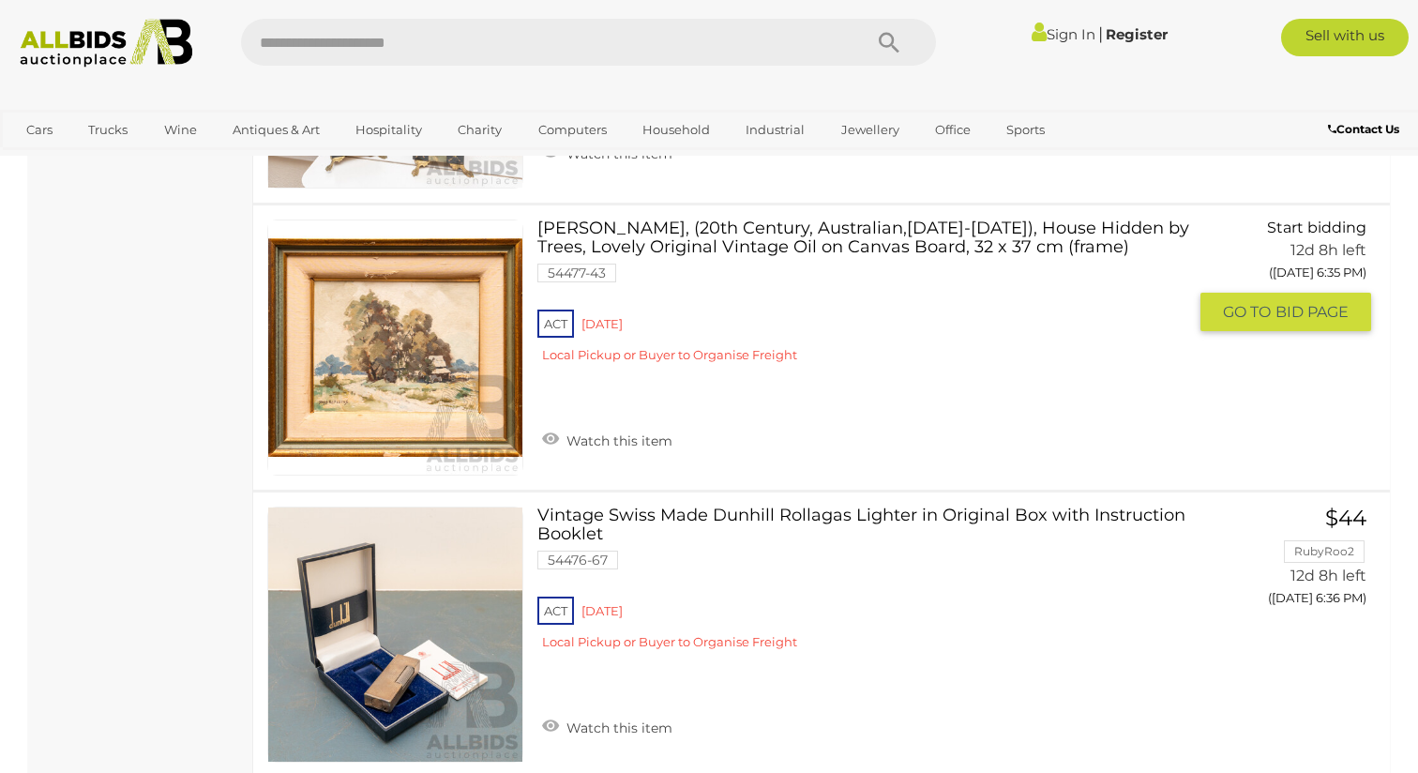
scroll to position [29033, 0]
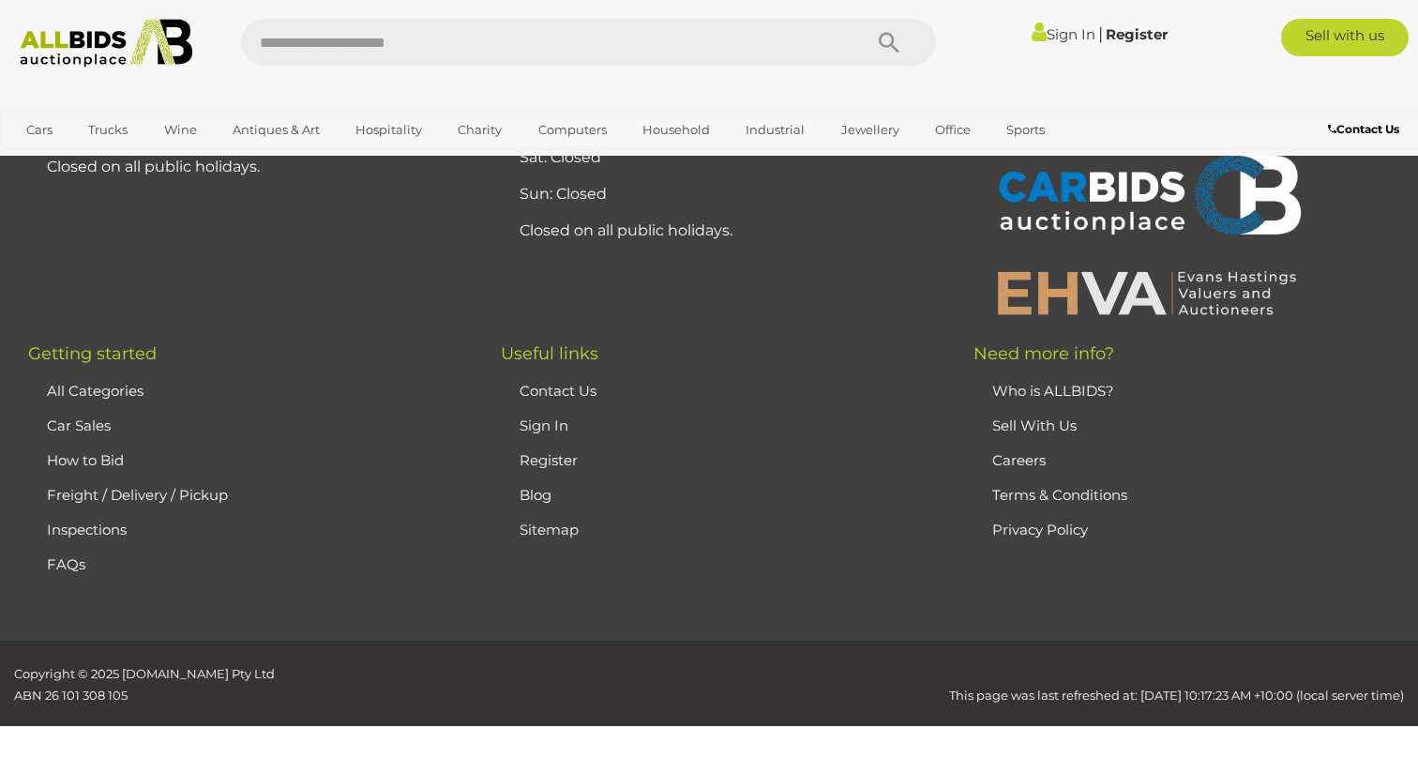
scroll to position [415, 0]
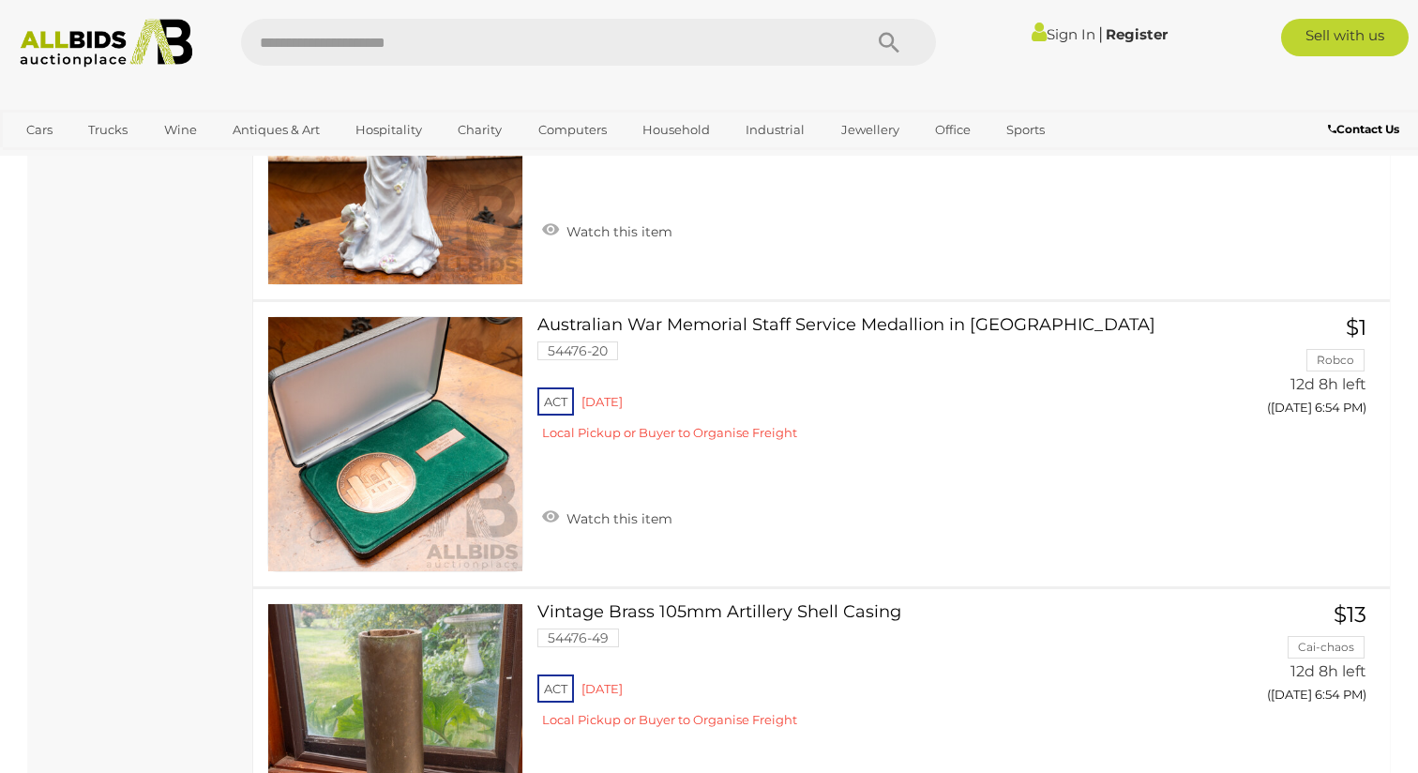
scroll to position [10115, 0]
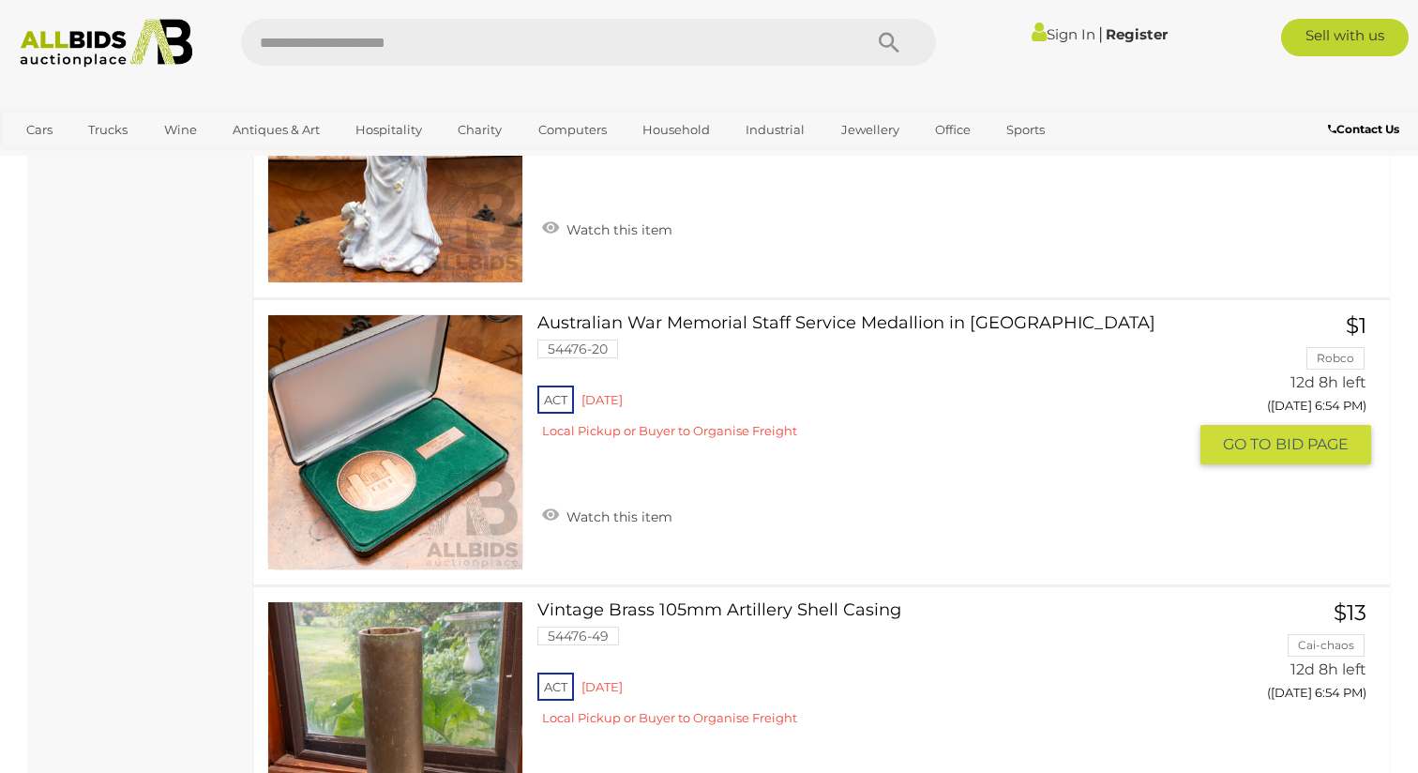
click at [369, 442] on link at bounding box center [395, 442] width 256 height 256
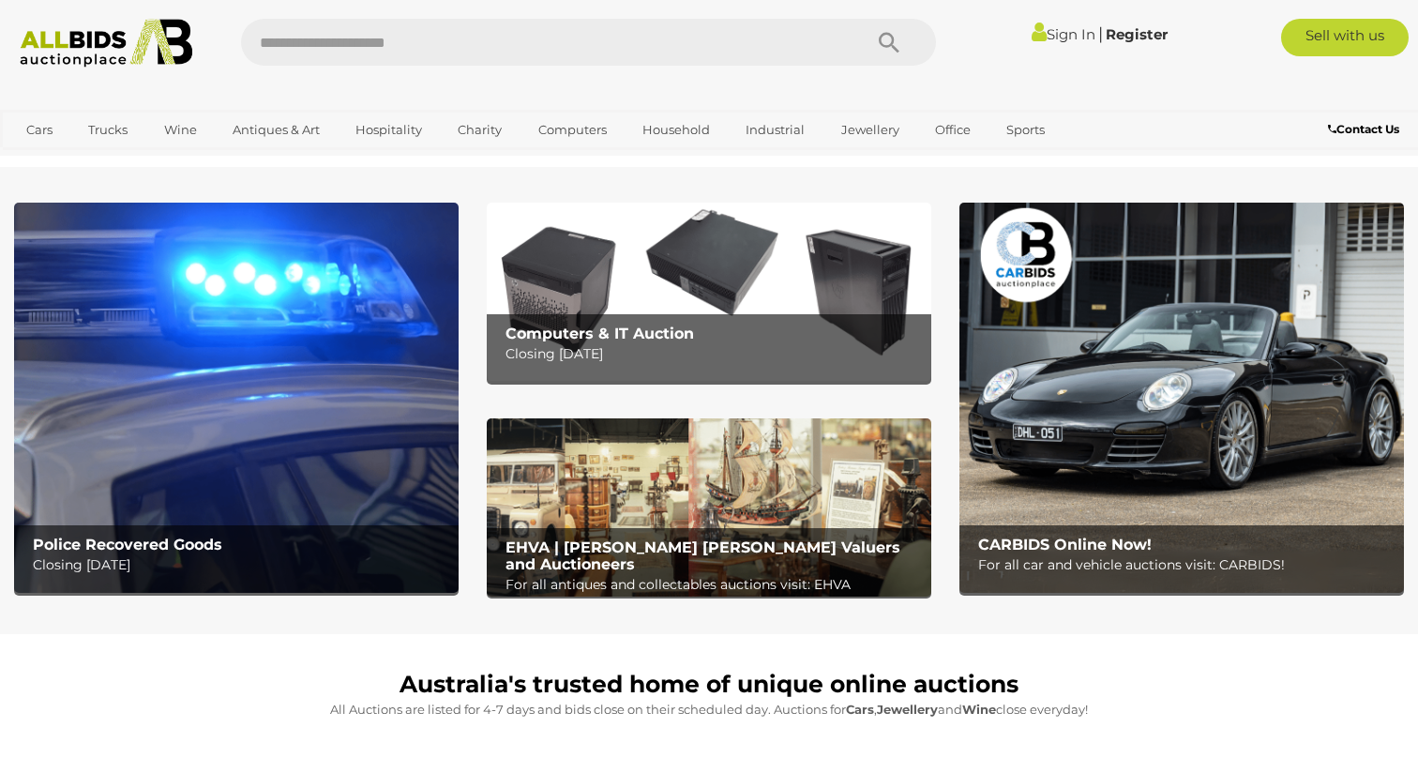
click at [663, 471] on img at bounding box center [709, 507] width 445 height 178
